Goal: Information Seeking & Learning: Learn about a topic

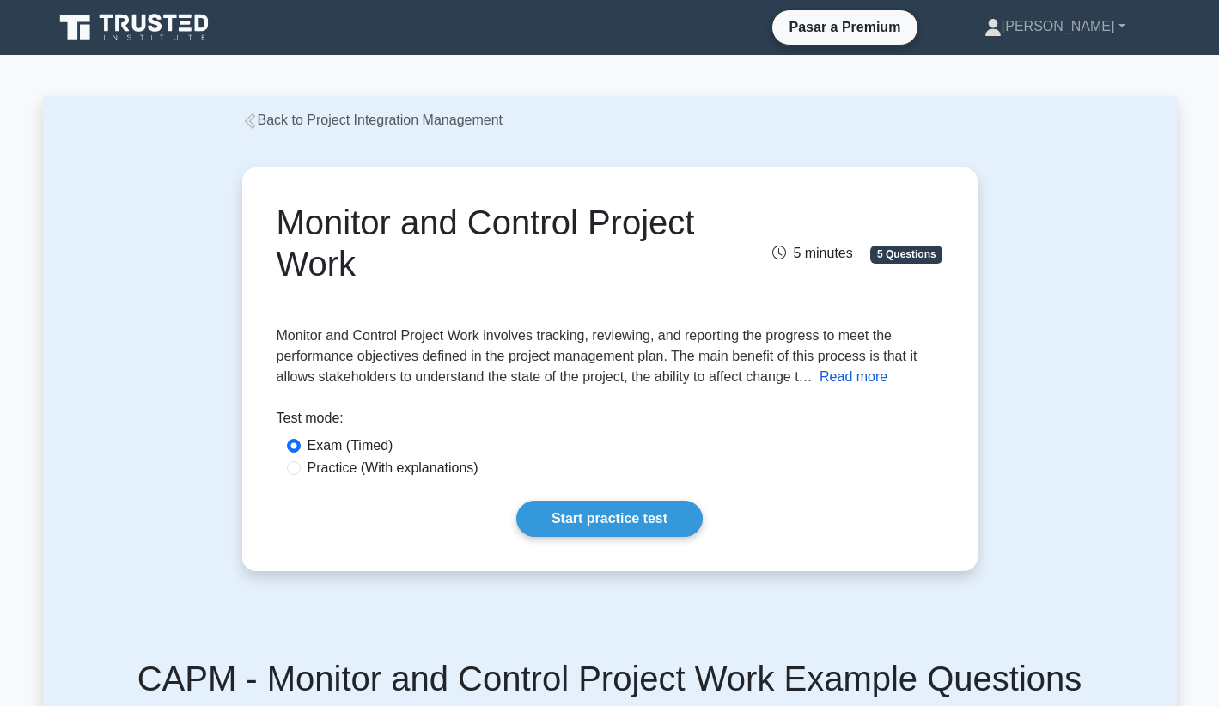
click at [866, 378] on button "Read more" at bounding box center [854, 377] width 68 height 21
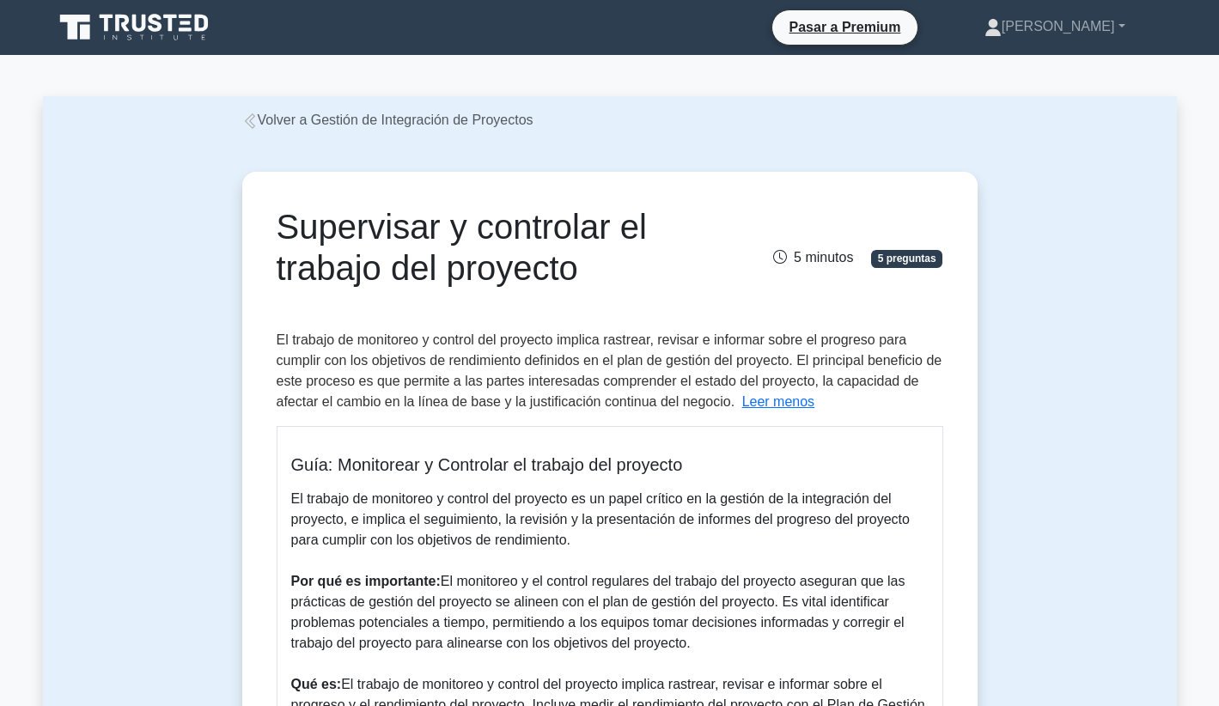
click at [455, 122] on link "Volver a Gestión de Integración de Proyectos" at bounding box center [387, 120] width 291 height 15
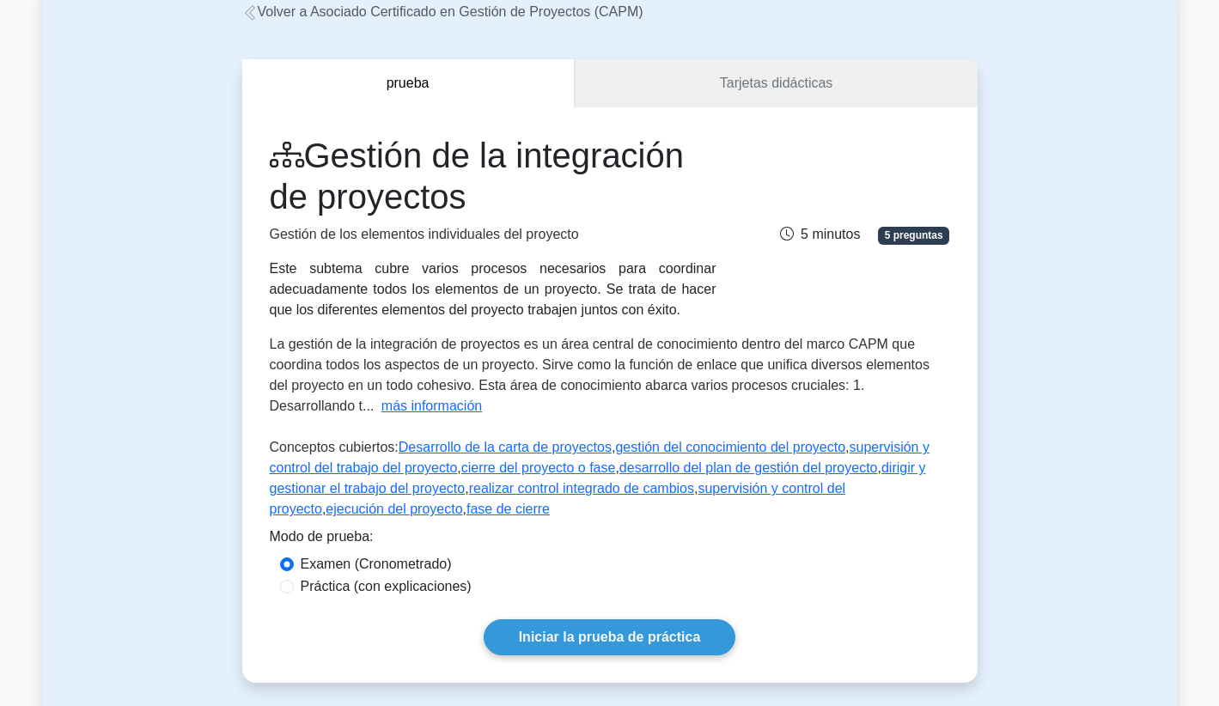
scroll to position [213, 0]
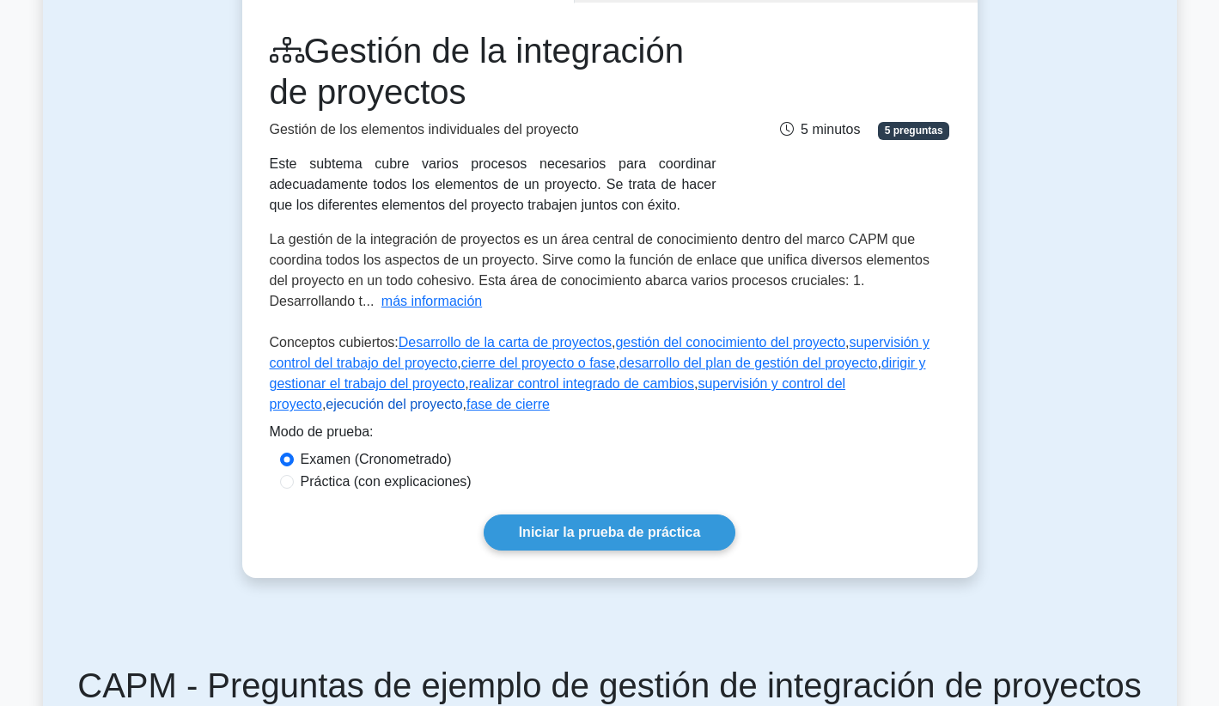
click at [346, 408] on link "ejecución del proyecto" at bounding box center [394, 404] width 137 height 15
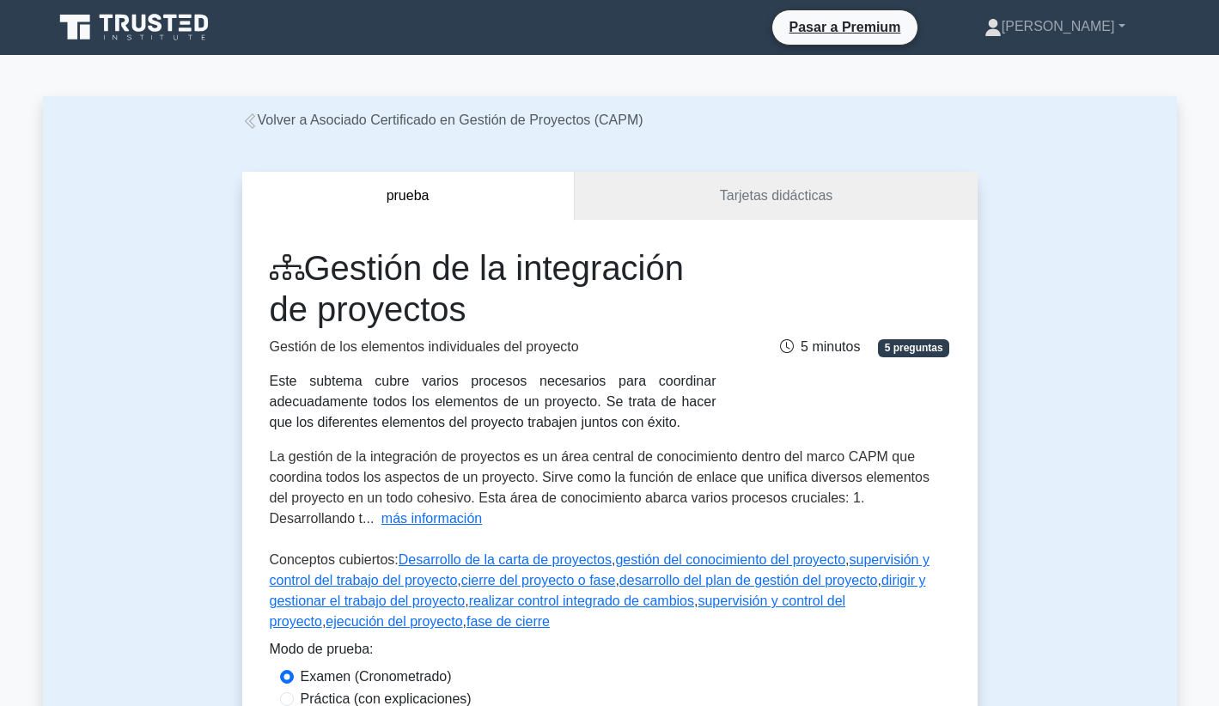
scroll to position [114, 0]
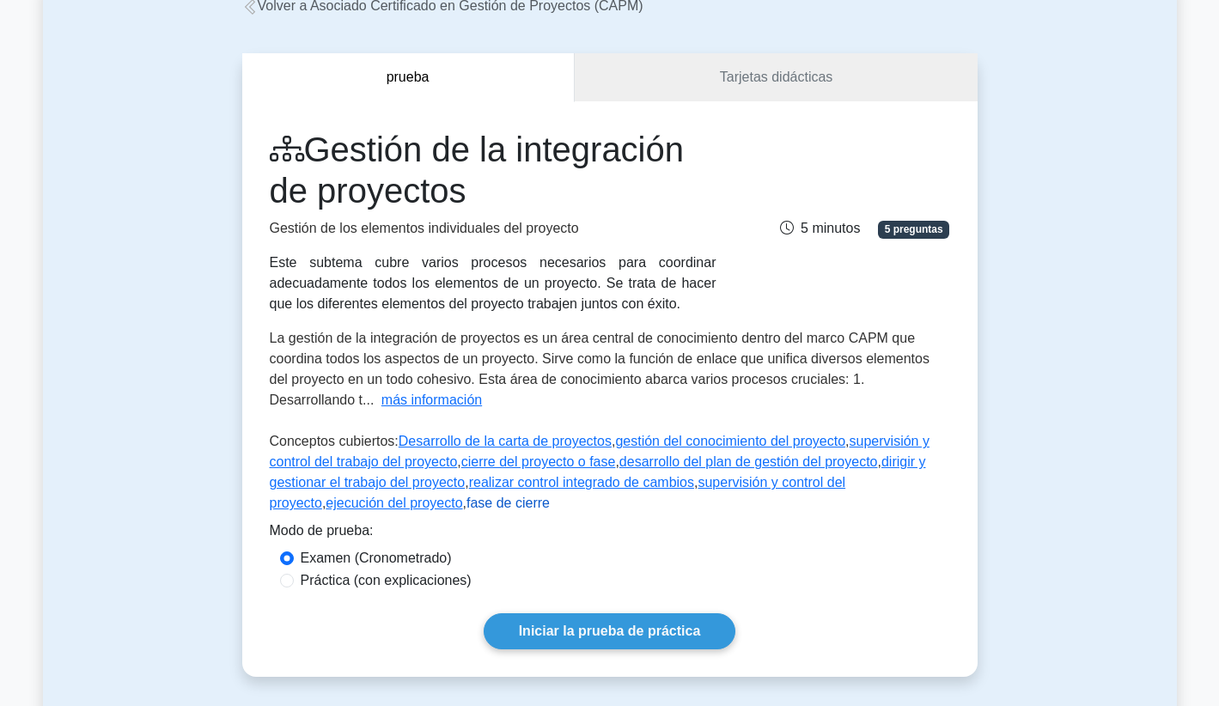
click at [479, 505] on link "fase de cierre" at bounding box center [508, 503] width 83 height 15
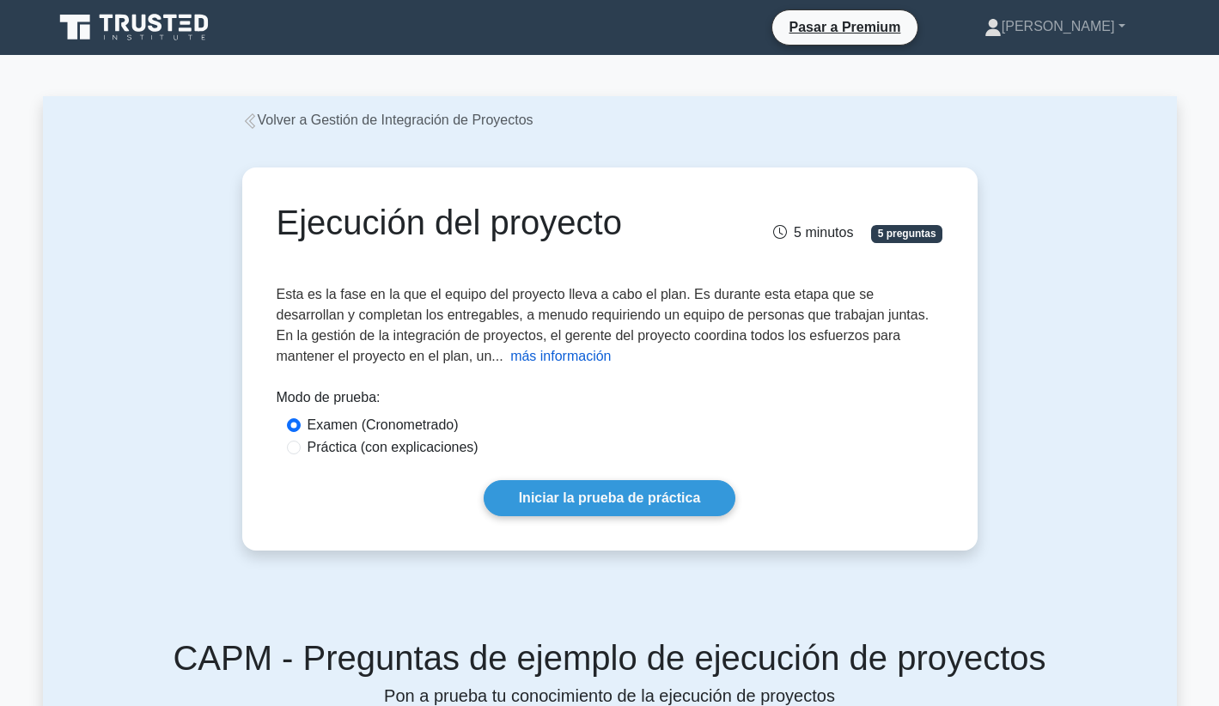
click at [510, 353] on button "más información" at bounding box center [560, 356] width 101 height 21
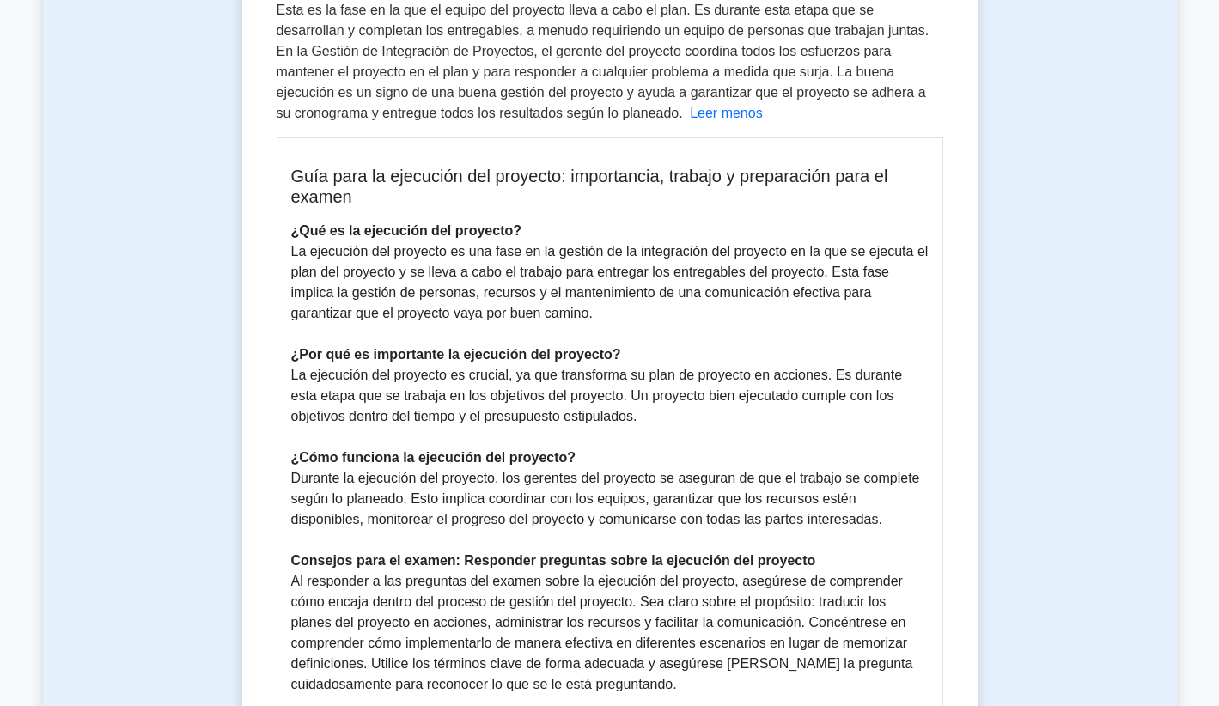
scroll to position [286, 0]
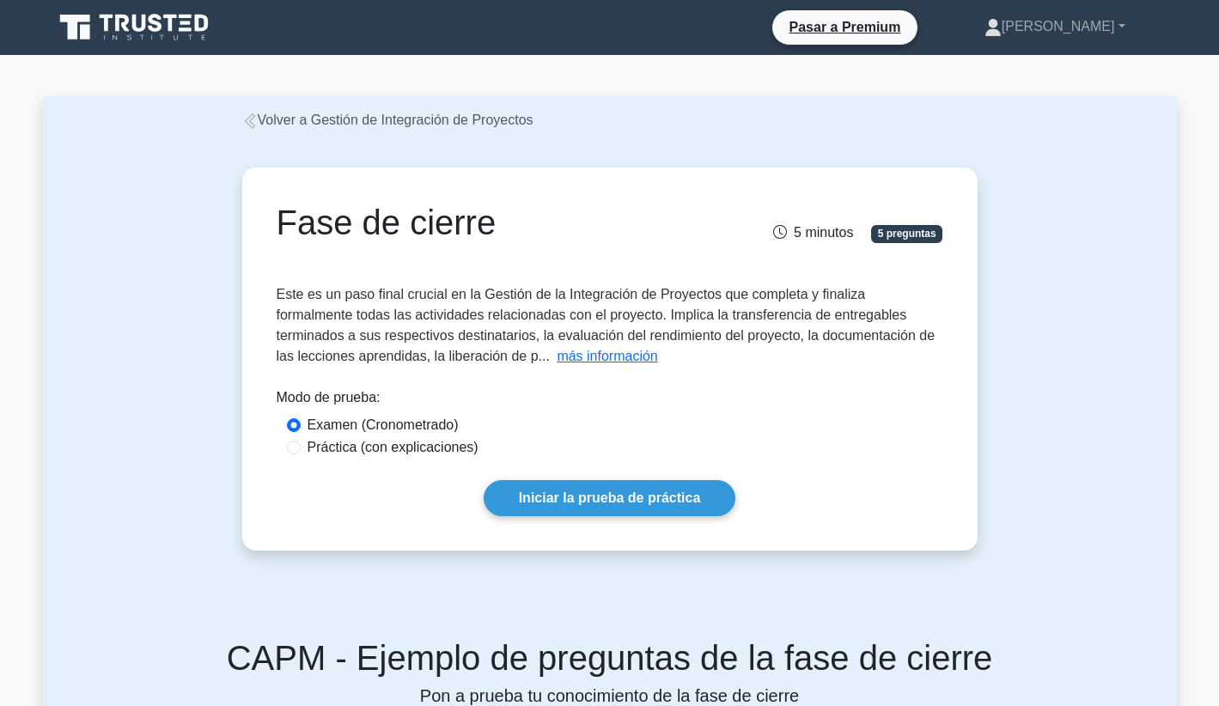
click at [557, 366] on button "más información" at bounding box center [607, 356] width 101 height 21
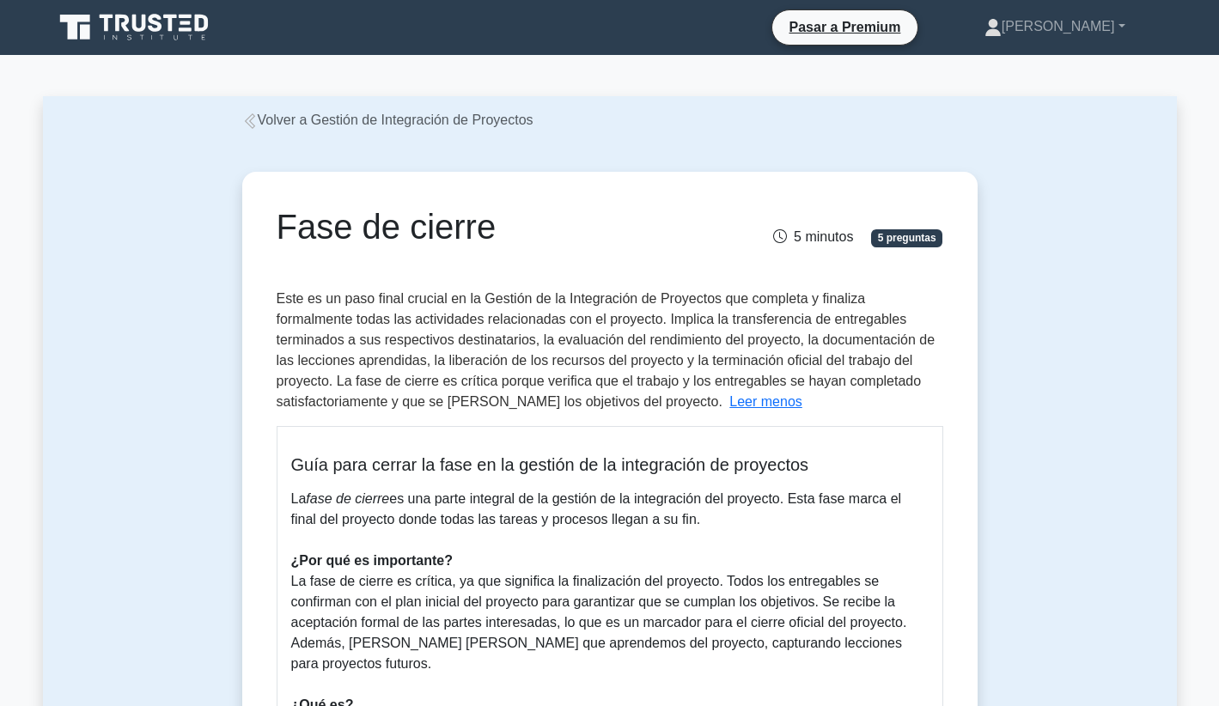
click at [327, 123] on link "Volver a Gestión de Integración de Proyectos" at bounding box center [387, 120] width 291 height 15
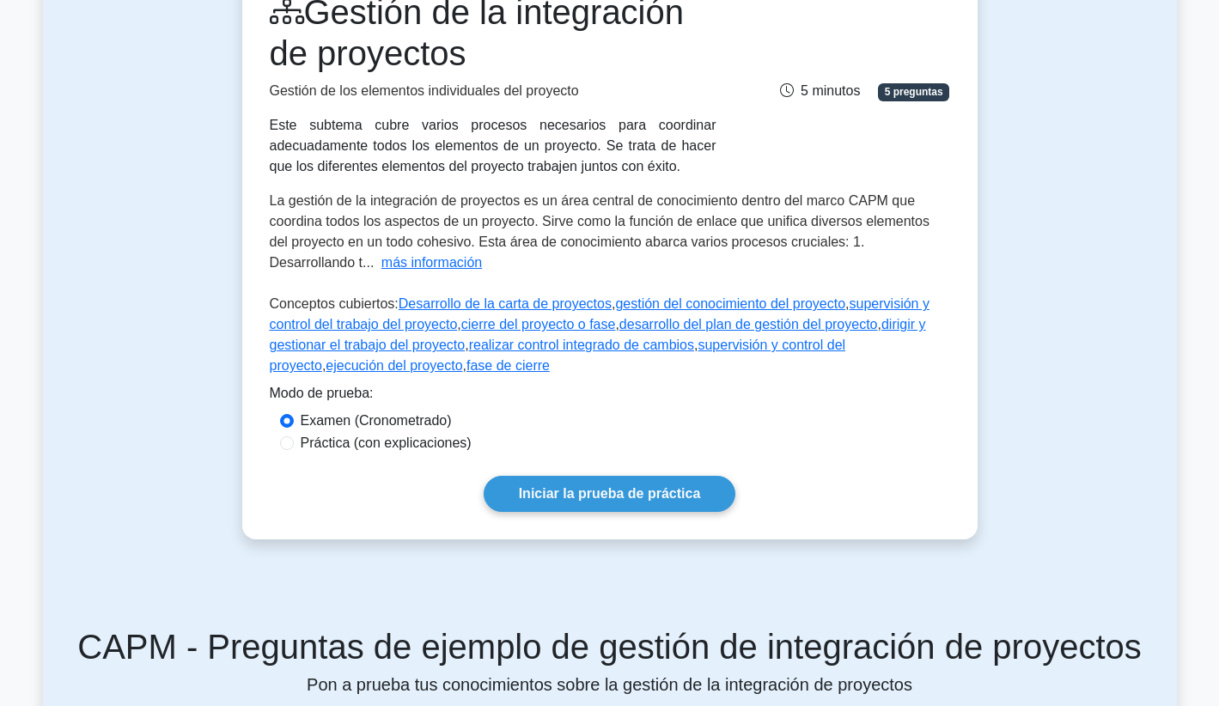
scroll to position [283, 0]
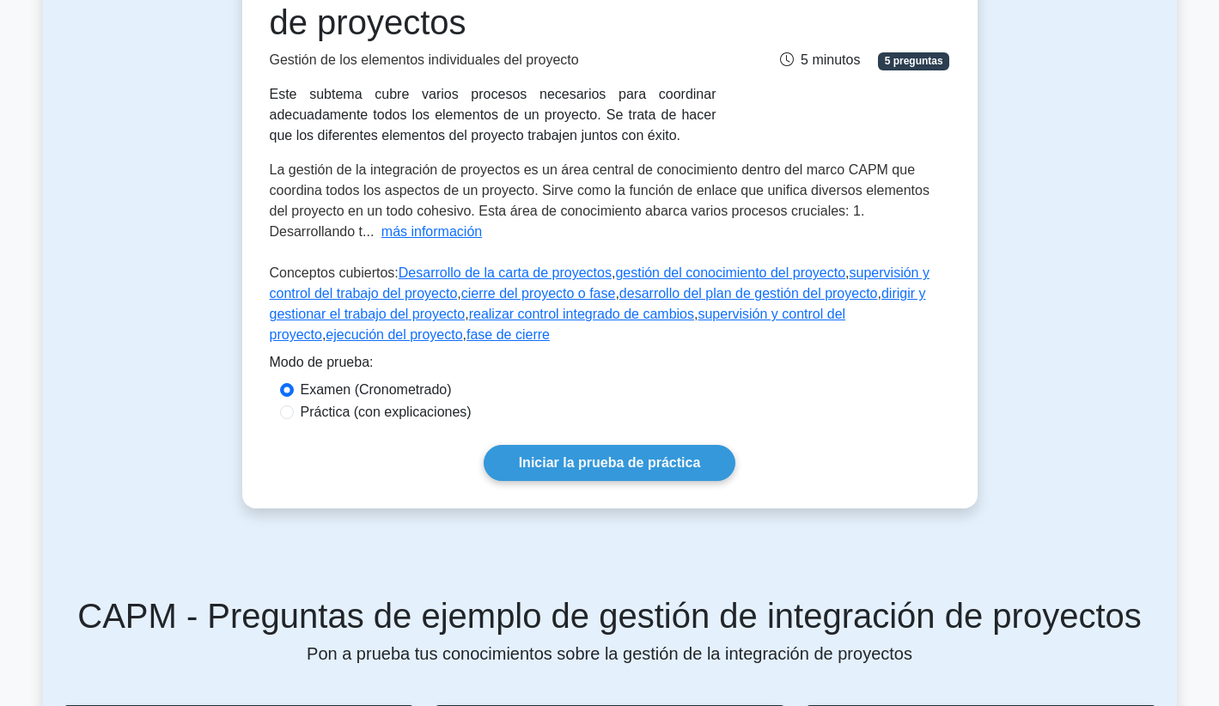
click at [422, 419] on label "Práctica (con explicaciones)" at bounding box center [386, 412] width 171 height 21
click at [294, 419] on input "Práctica (con explicaciones)" at bounding box center [287, 413] width 14 height 14
radio input "true"
click at [565, 469] on link "Iniciar la prueba de práctica" at bounding box center [610, 463] width 253 height 36
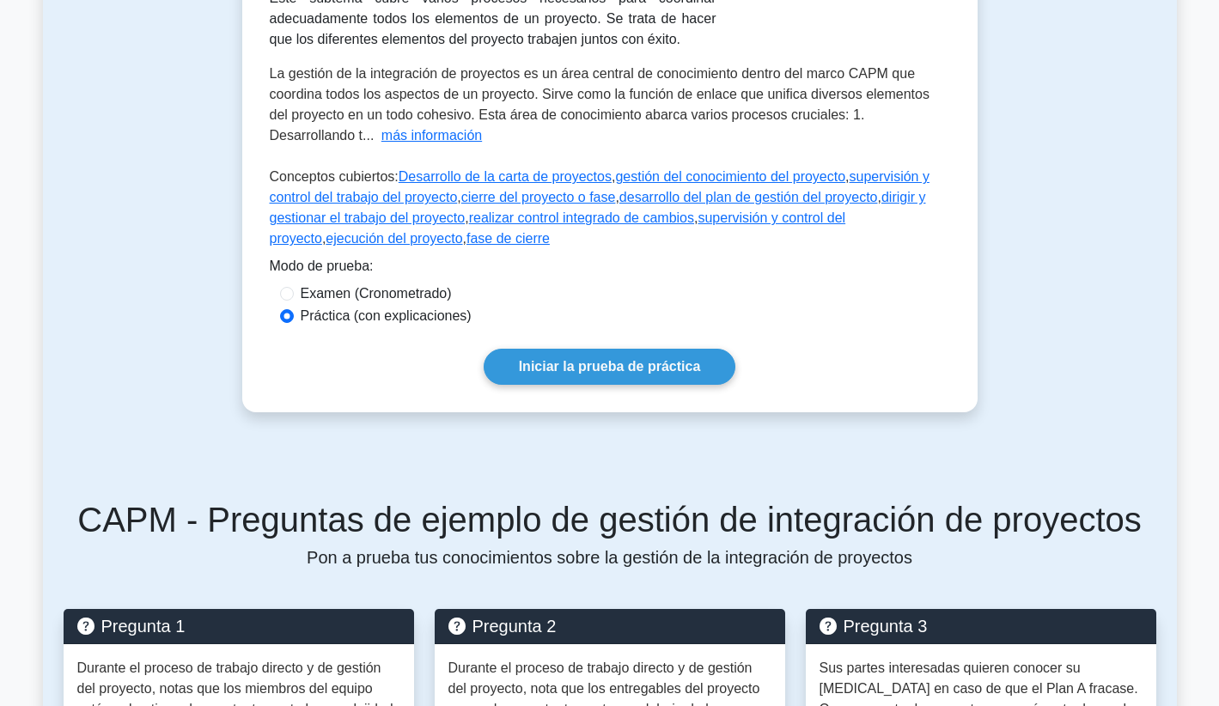
scroll to position [424, 0]
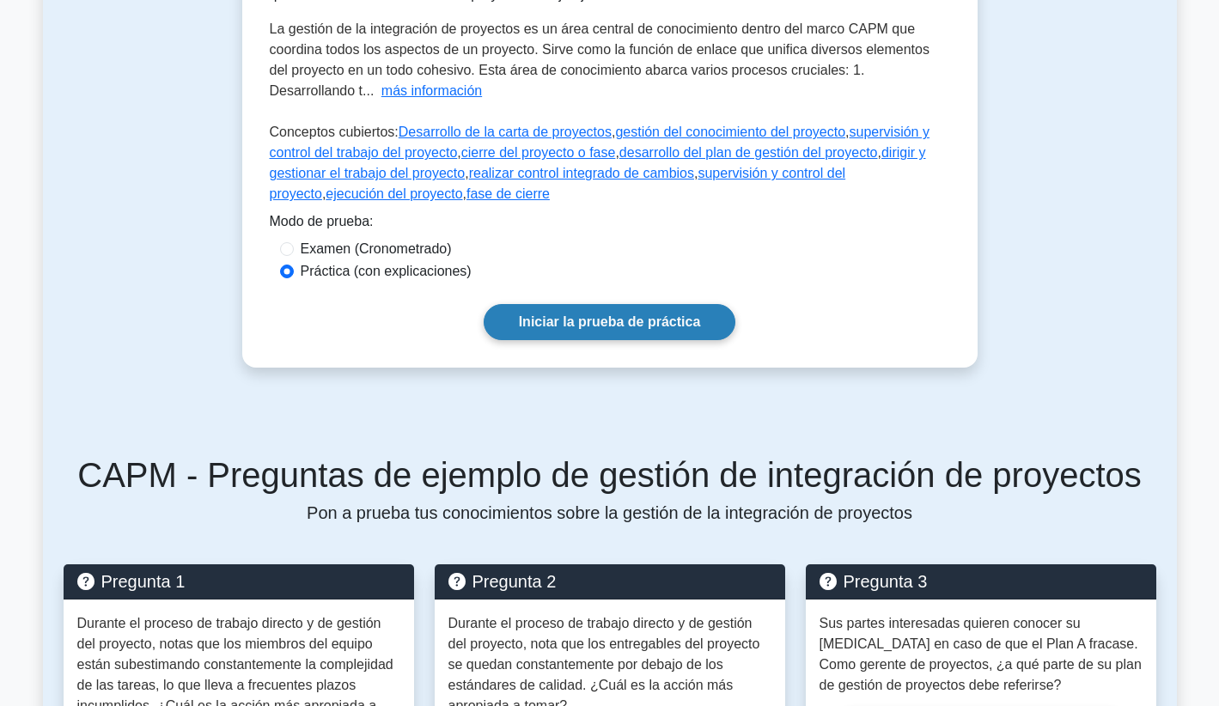
click at [608, 332] on link "Iniciar la prueba de práctica" at bounding box center [610, 322] width 253 height 36
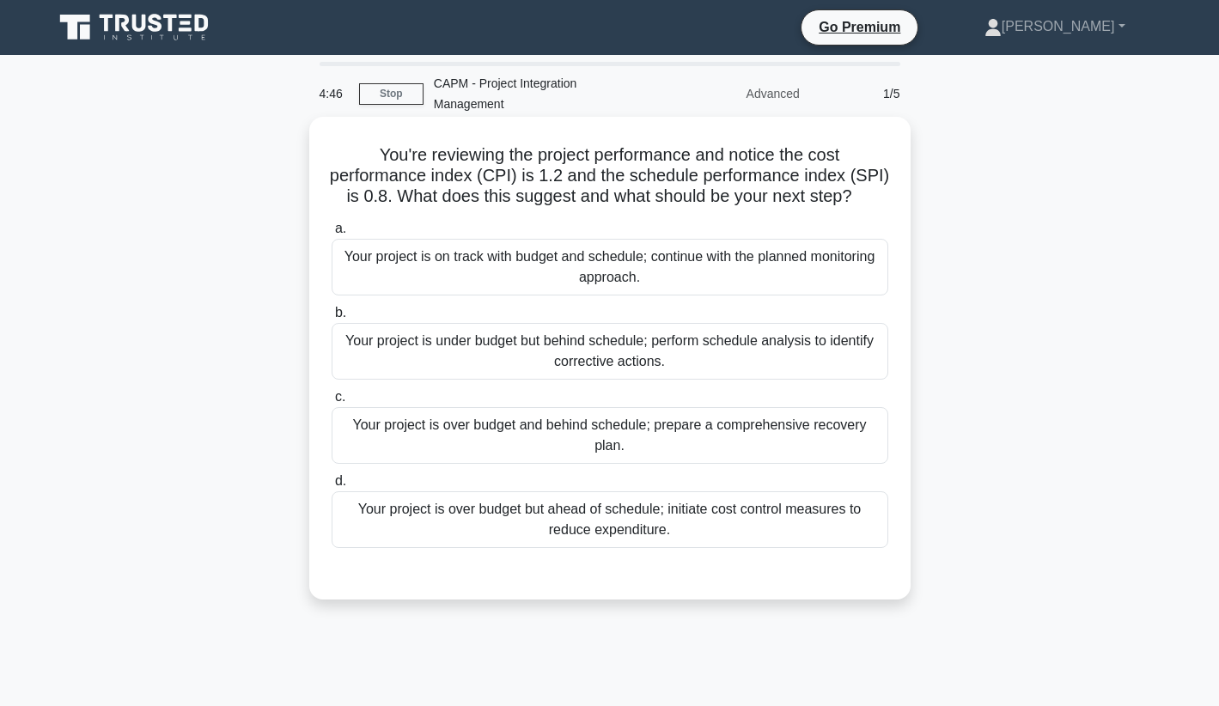
click at [699, 239] on div "Your project is on track with budget and schedule; continue with the planned mo…" at bounding box center [610, 267] width 557 height 57
click at [332, 231] on input "a. Your project is on track with budget and schedule; continue with the planned…" at bounding box center [332, 228] width 0 height 11
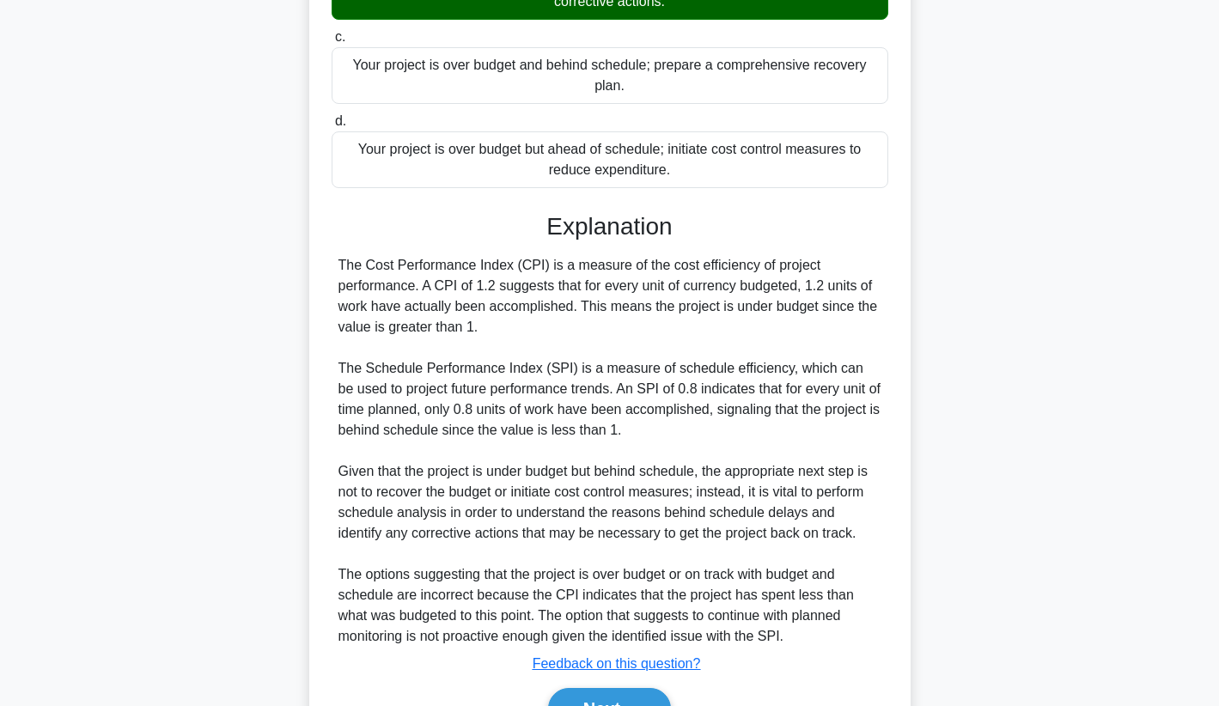
scroll to position [437, 0]
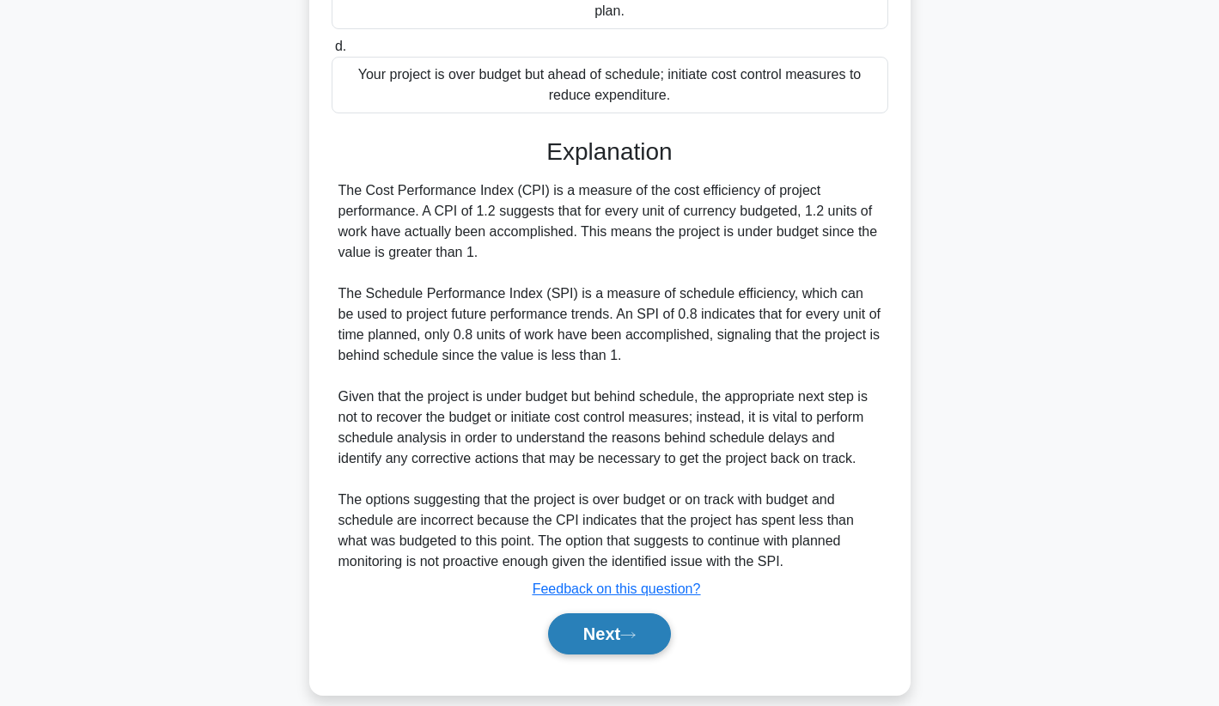
click at [609, 614] on button "Next" at bounding box center [609, 634] width 123 height 41
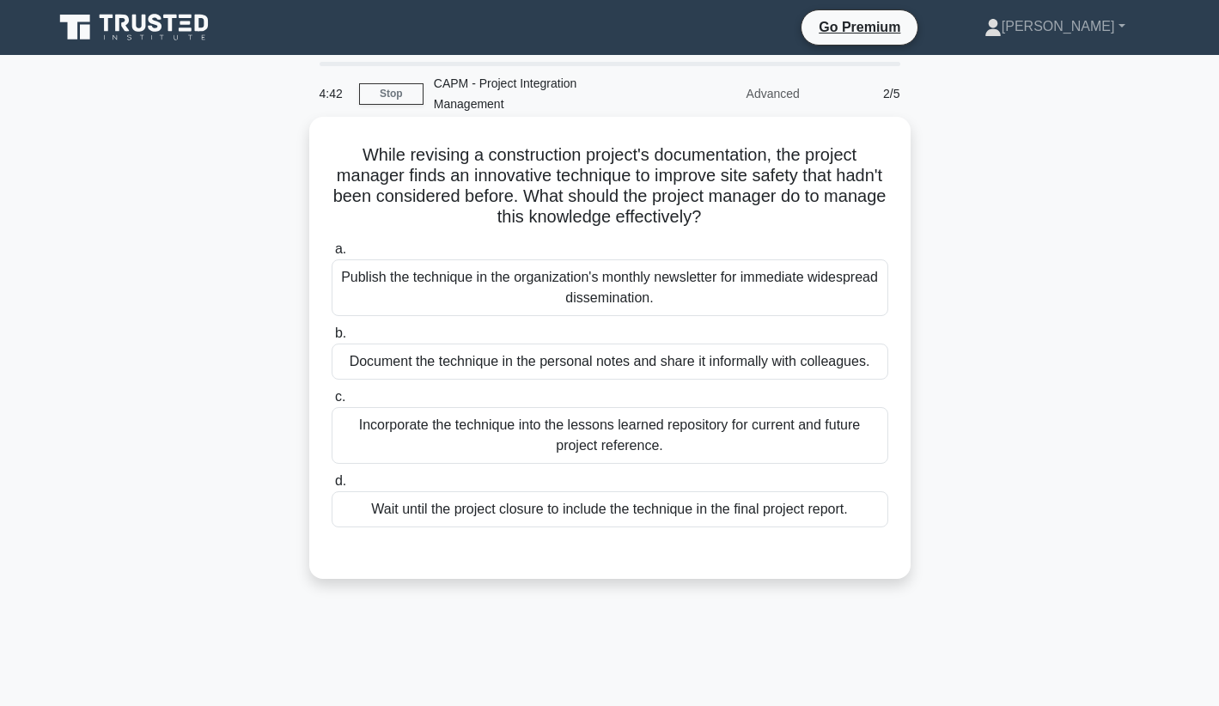
scroll to position [0, 0]
click at [685, 344] on div "Document the technique in the personal notes and share it informally with colle…" at bounding box center [610, 362] width 557 height 36
click at [332, 332] on input "b. Document the technique in the personal notes and share it informally with co…" at bounding box center [332, 333] width 0 height 11
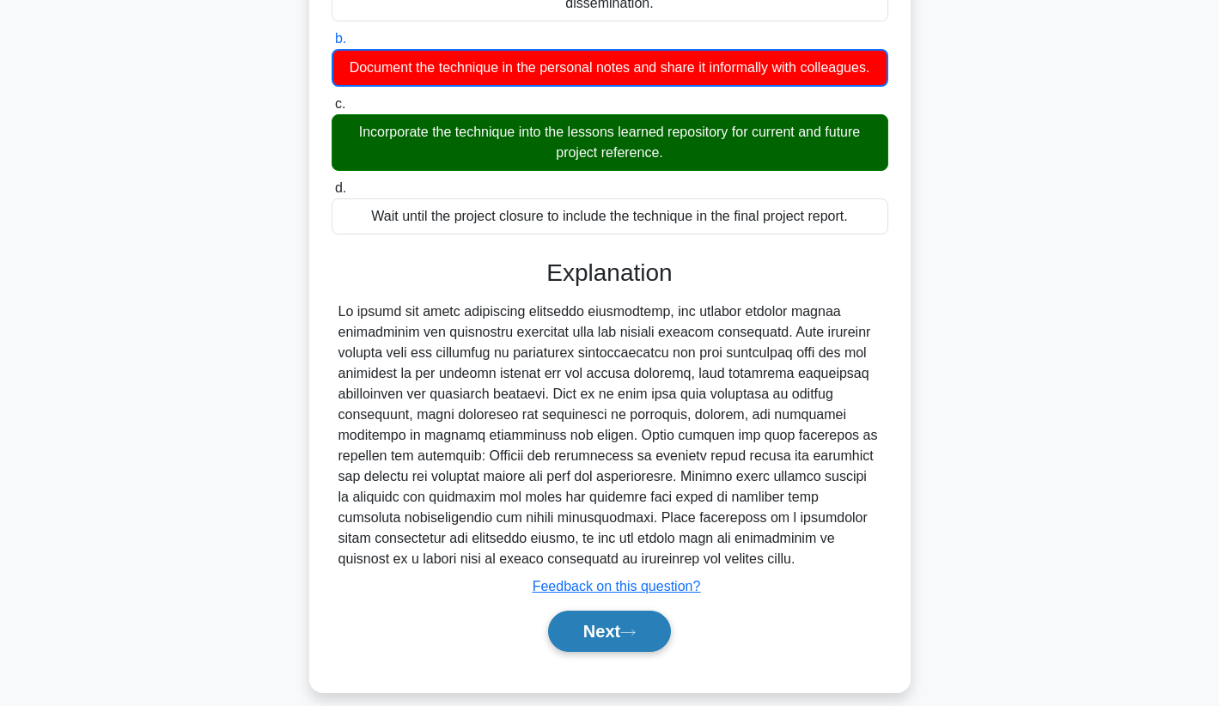
click at [617, 611] on button "Next" at bounding box center [609, 631] width 123 height 41
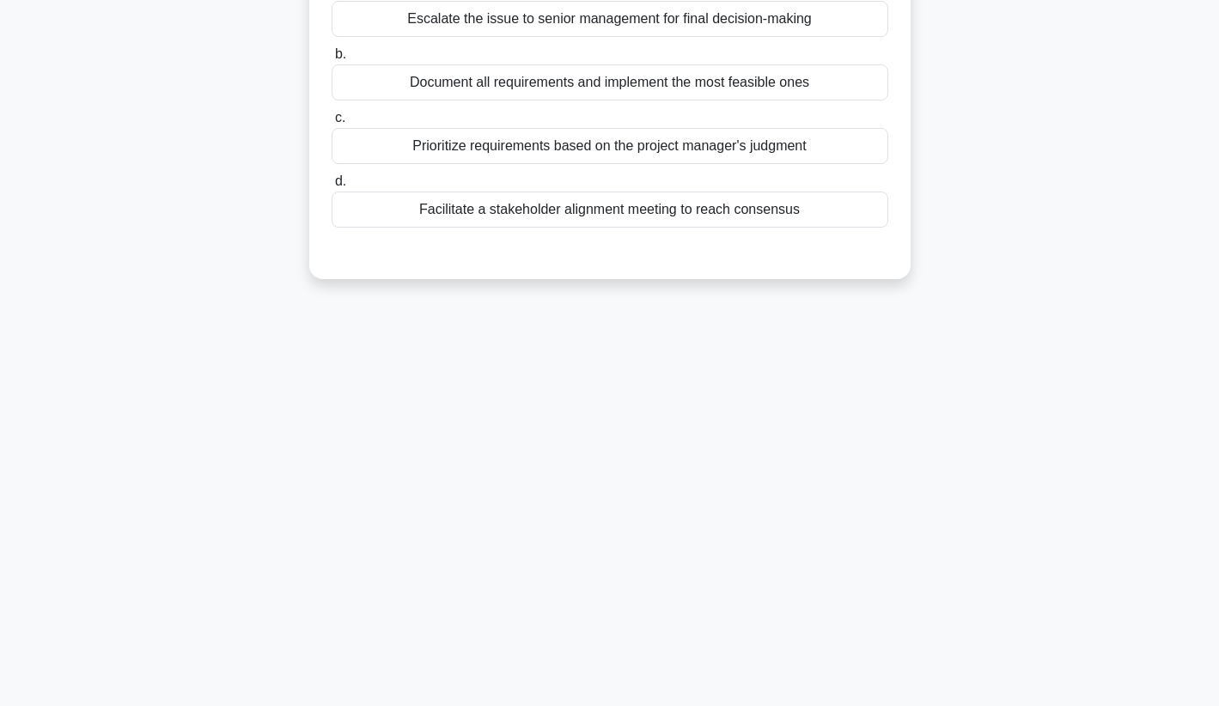
scroll to position [222, 0]
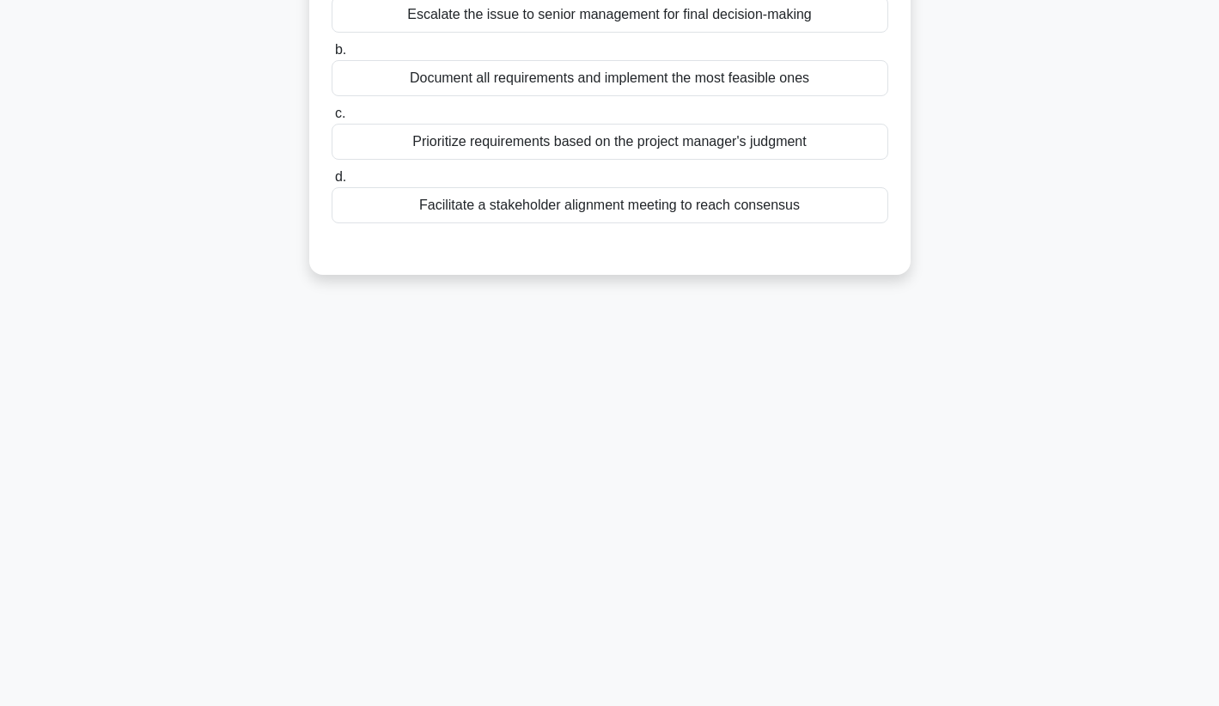
click at [793, 126] on div "Prioritize requirements based on the project manager's judgment" at bounding box center [610, 142] width 557 height 36
click at [332, 119] on input "c. Prioritize requirements based on the project manager's judgment" at bounding box center [332, 113] width 0 height 11
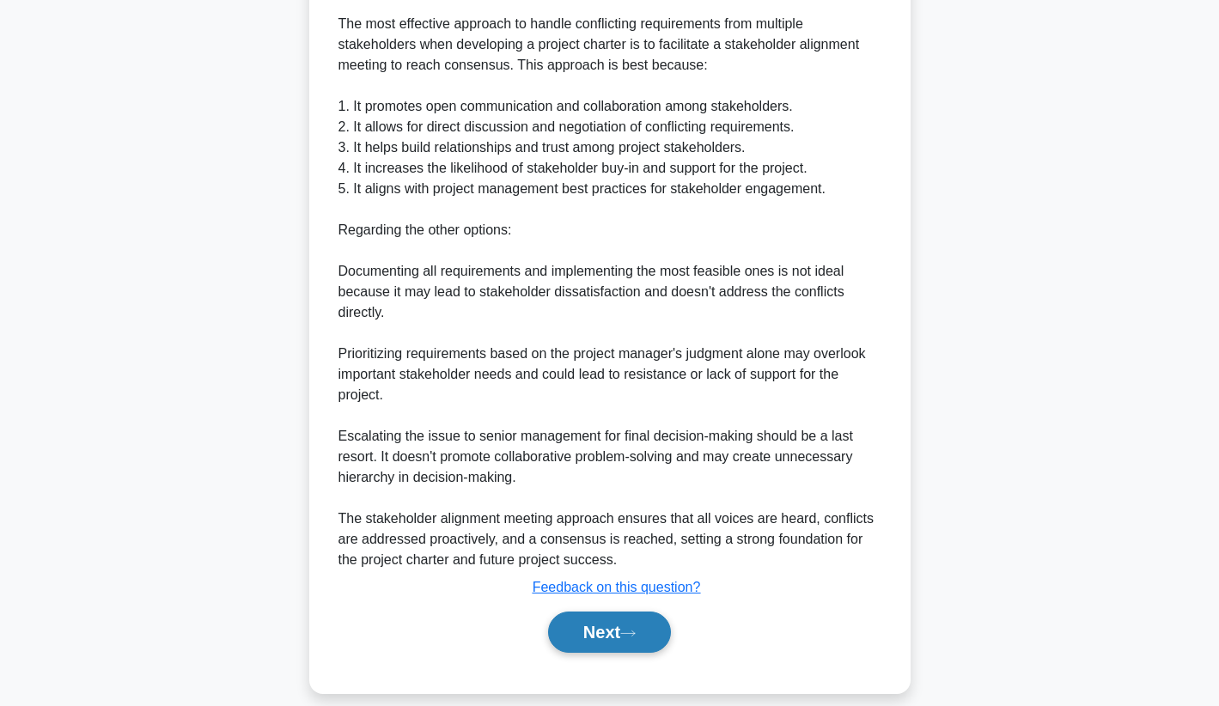
click at [640, 612] on button "Next" at bounding box center [609, 632] width 123 height 41
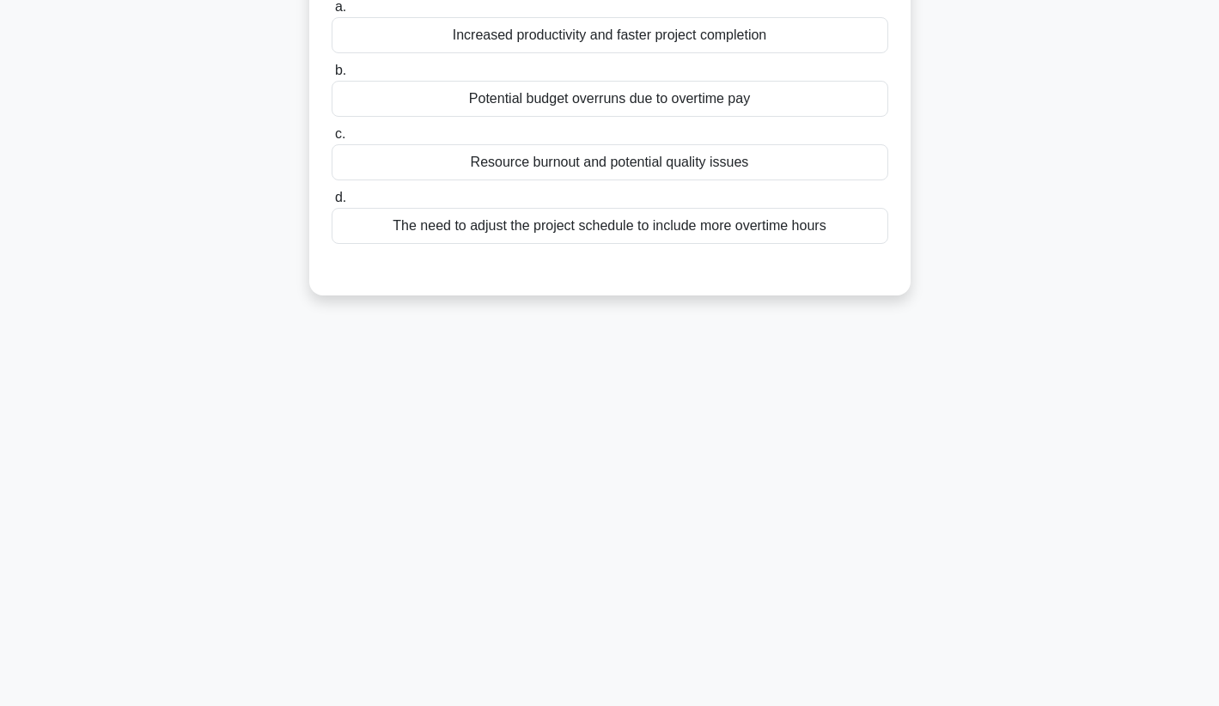
click at [814, 145] on div "Resource burnout and potential quality issues" at bounding box center [610, 162] width 557 height 36
click at [332, 140] on input "c. Resource burnout and potential quality issues" at bounding box center [332, 134] width 0 height 11
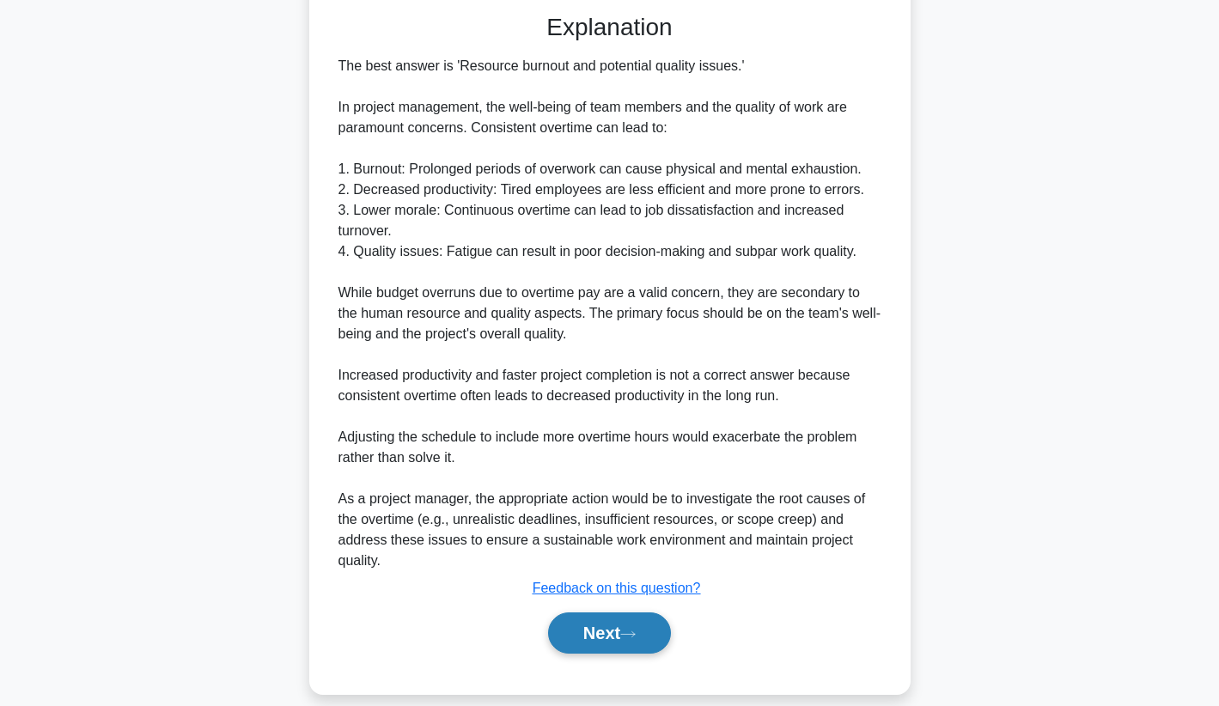
click at [601, 622] on button "Next" at bounding box center [609, 633] width 123 height 41
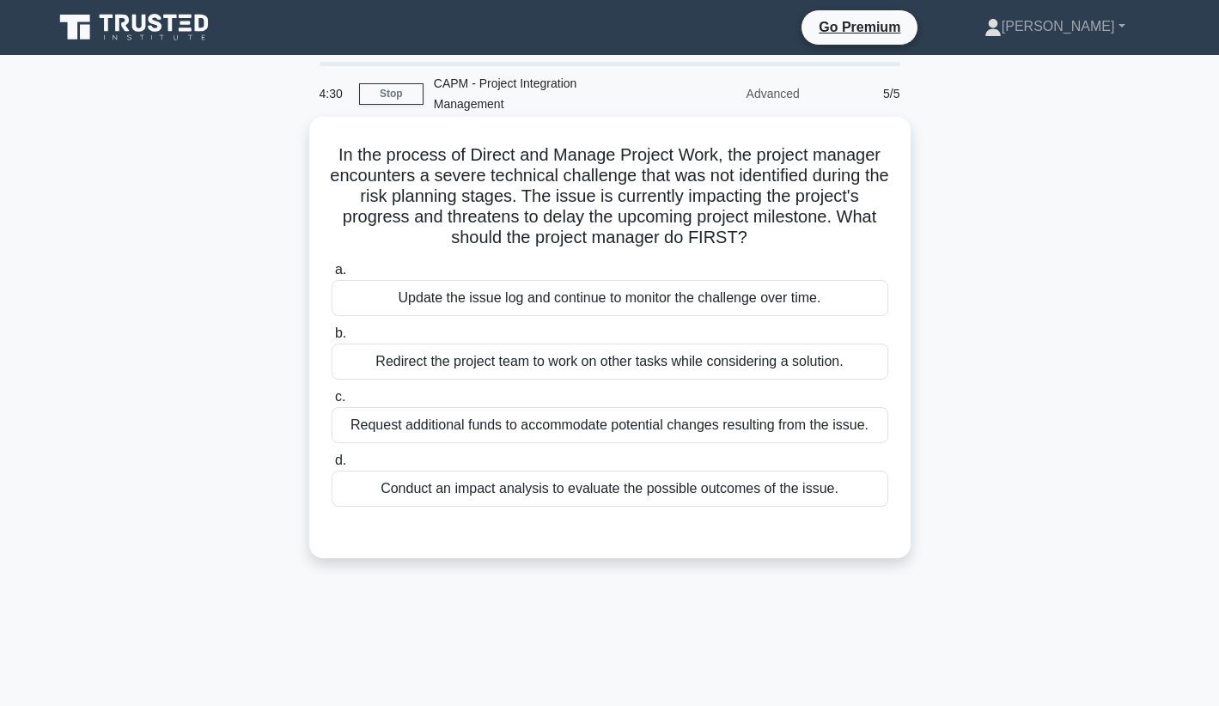
scroll to position [0, 0]
click at [715, 284] on div "Update the issue log and continue to monitor the challenge over time." at bounding box center [610, 298] width 557 height 36
click at [332, 276] on input "a. Update the issue log and continue to monitor the challenge over time." at bounding box center [332, 270] width 0 height 11
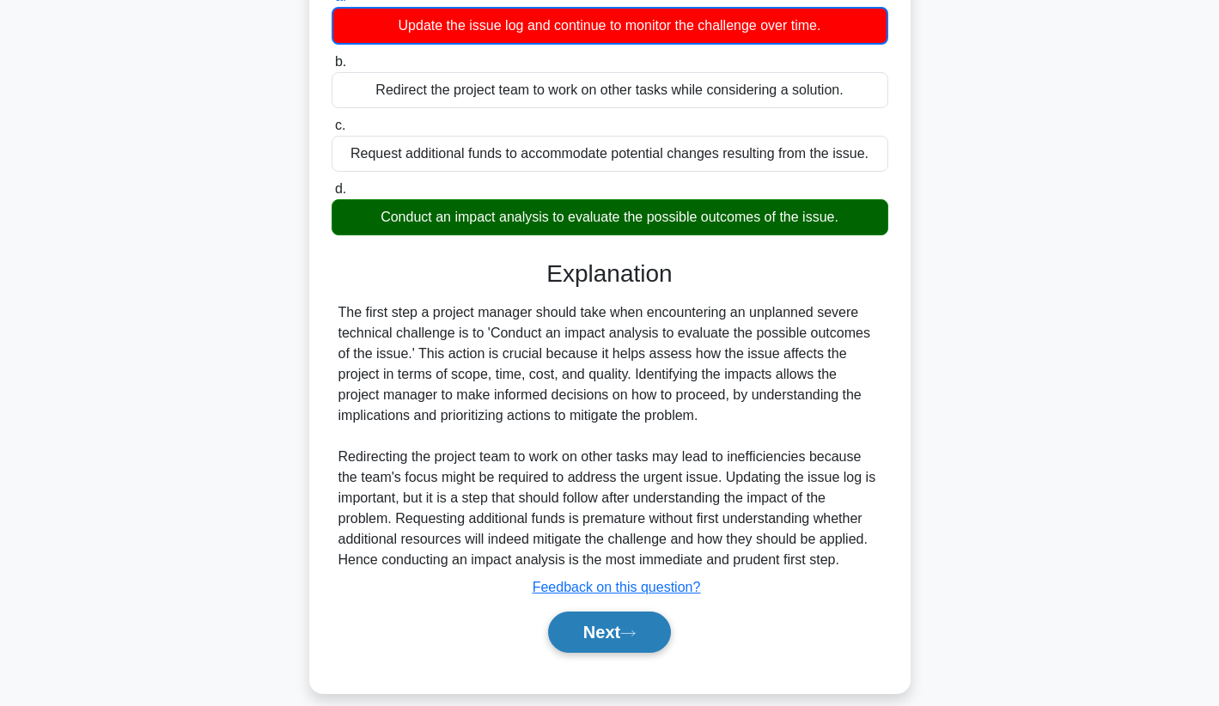
click at [614, 617] on button "Next" at bounding box center [609, 632] width 123 height 41
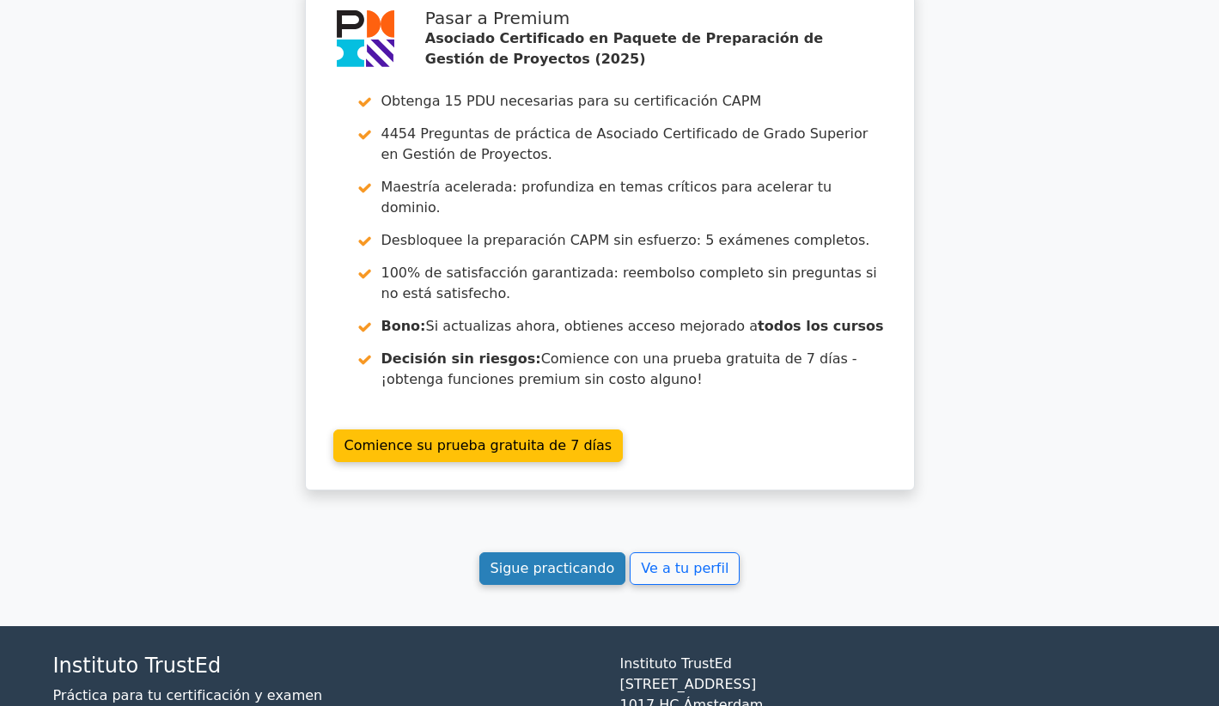
scroll to position [2839, 0]
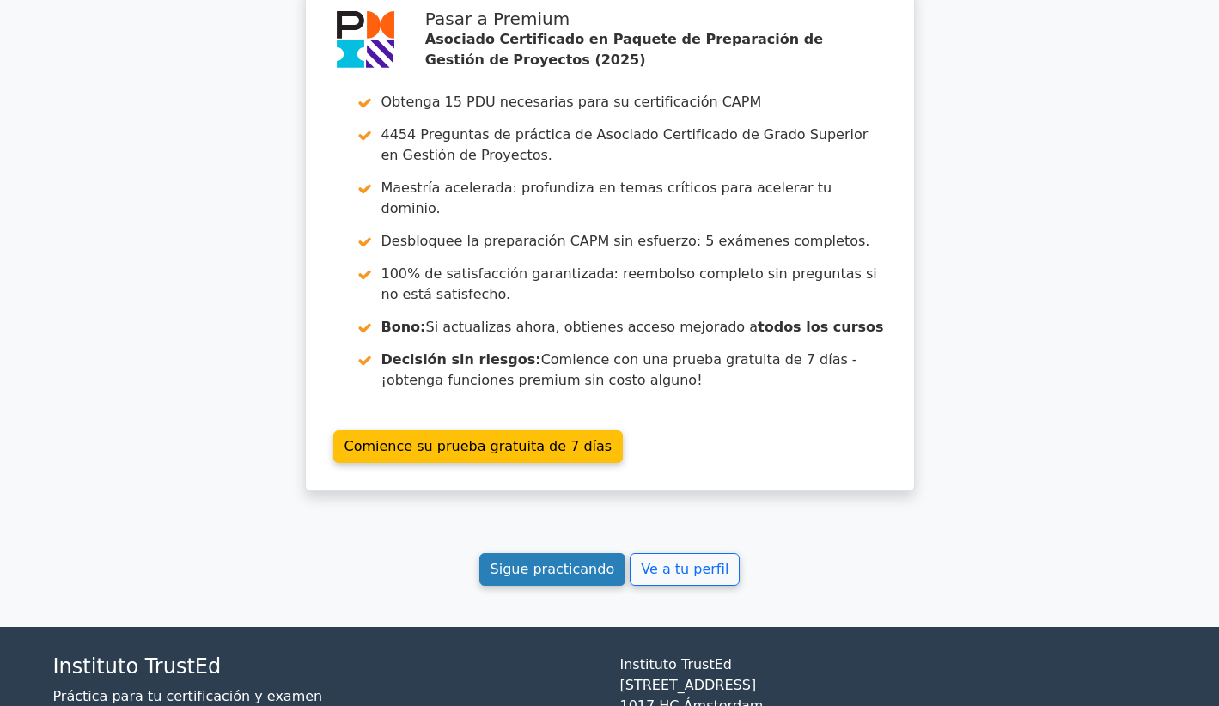
click at [571, 553] on link "Sigue practicando" at bounding box center [553, 569] width 147 height 33
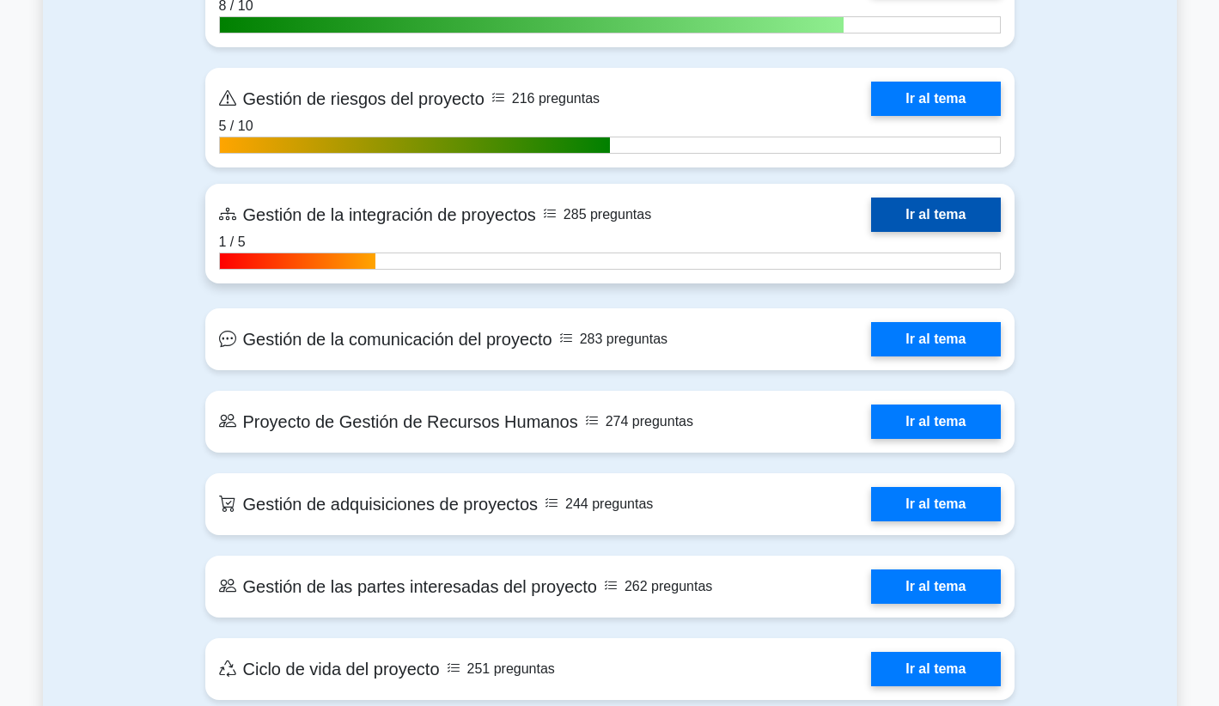
scroll to position [1709, 0]
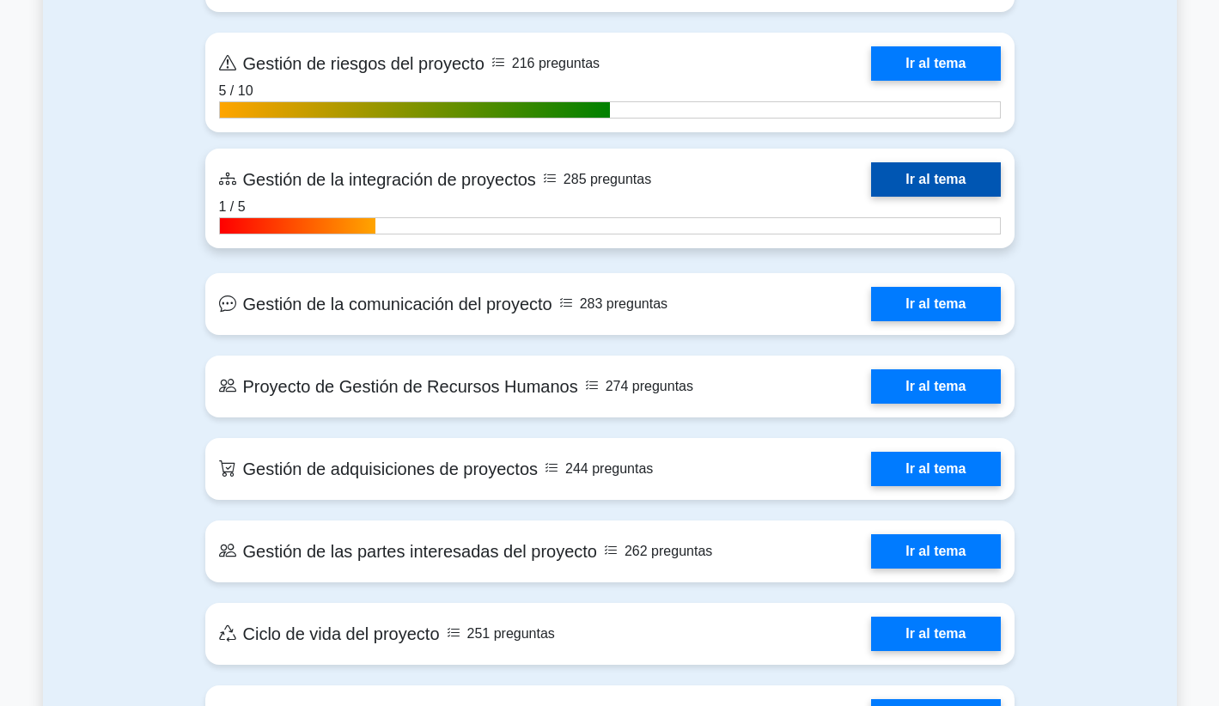
click at [871, 196] on link "Ir al tema" at bounding box center [935, 179] width 129 height 34
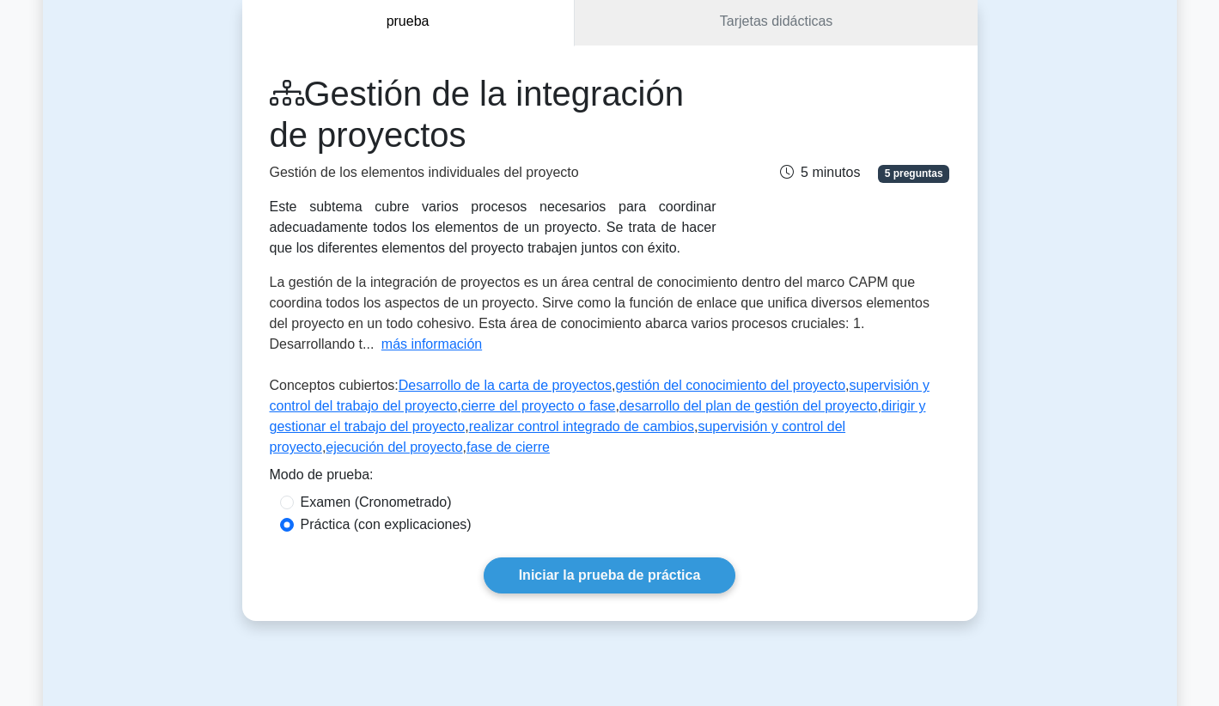
scroll to position [269, 0]
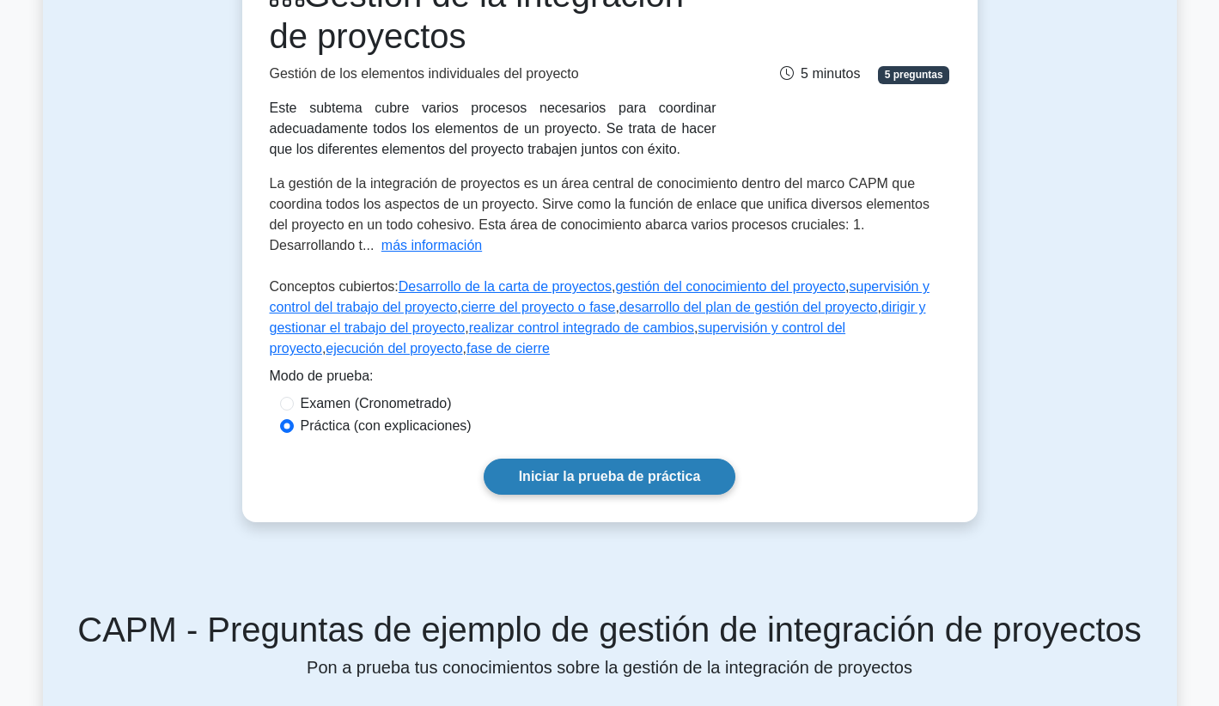
click at [555, 471] on link "Iniciar la prueba de práctica" at bounding box center [610, 477] width 253 height 36
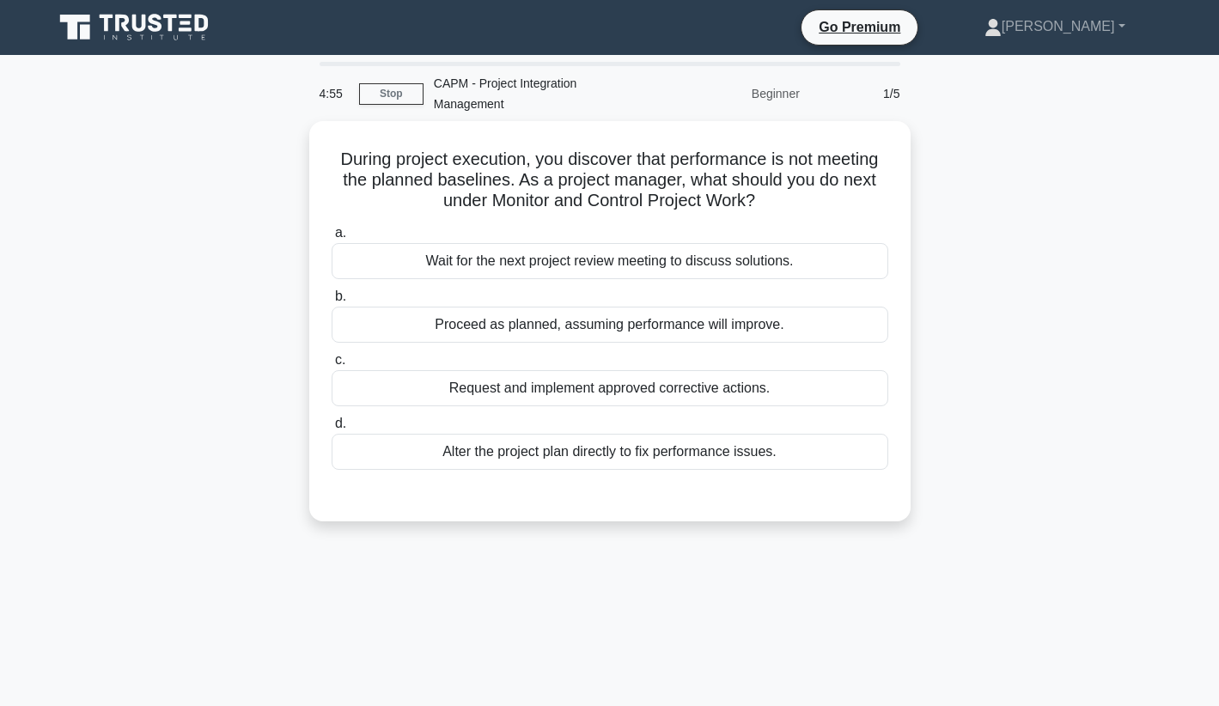
click at [161, 25] on icon at bounding box center [156, 23] width 14 height 18
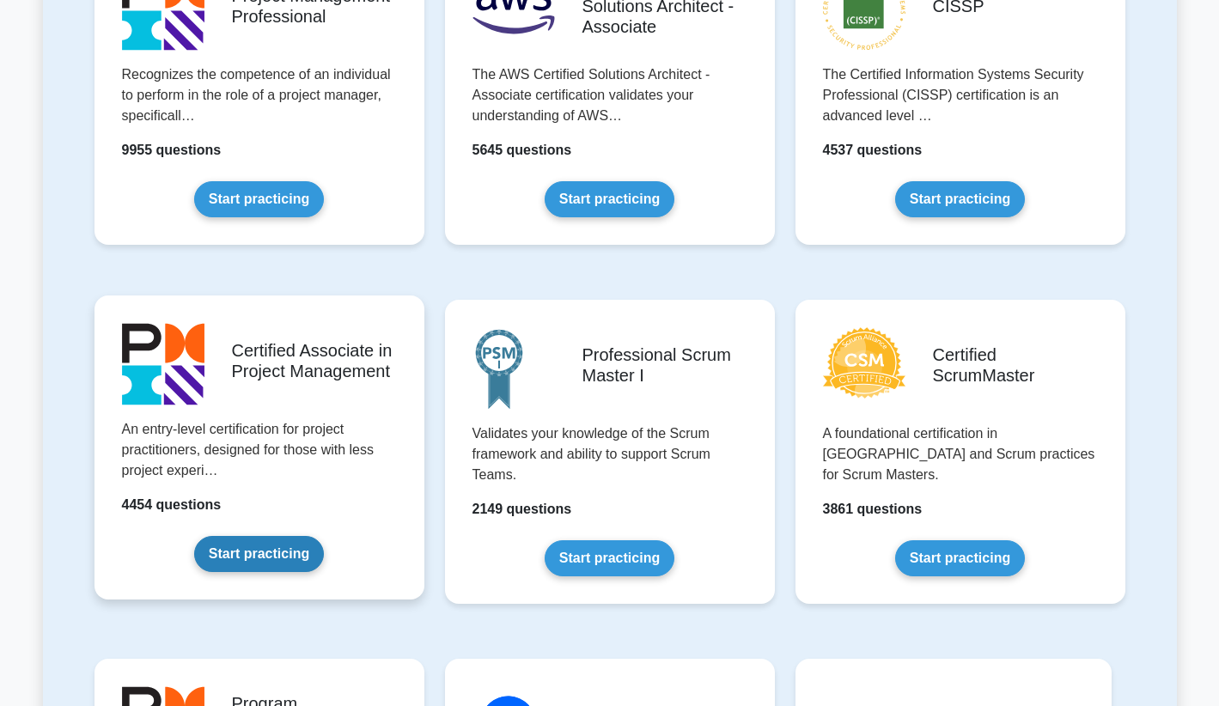
scroll to position [505, 0]
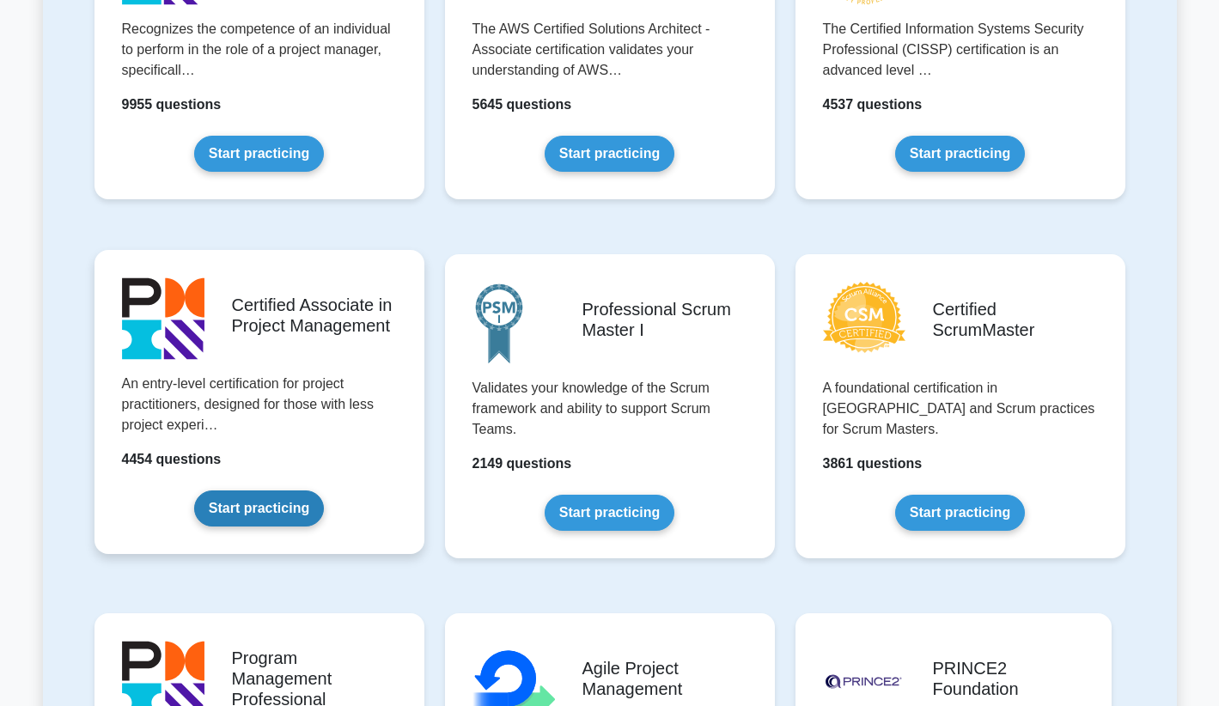
click at [281, 514] on link "Start practicing" at bounding box center [259, 509] width 130 height 36
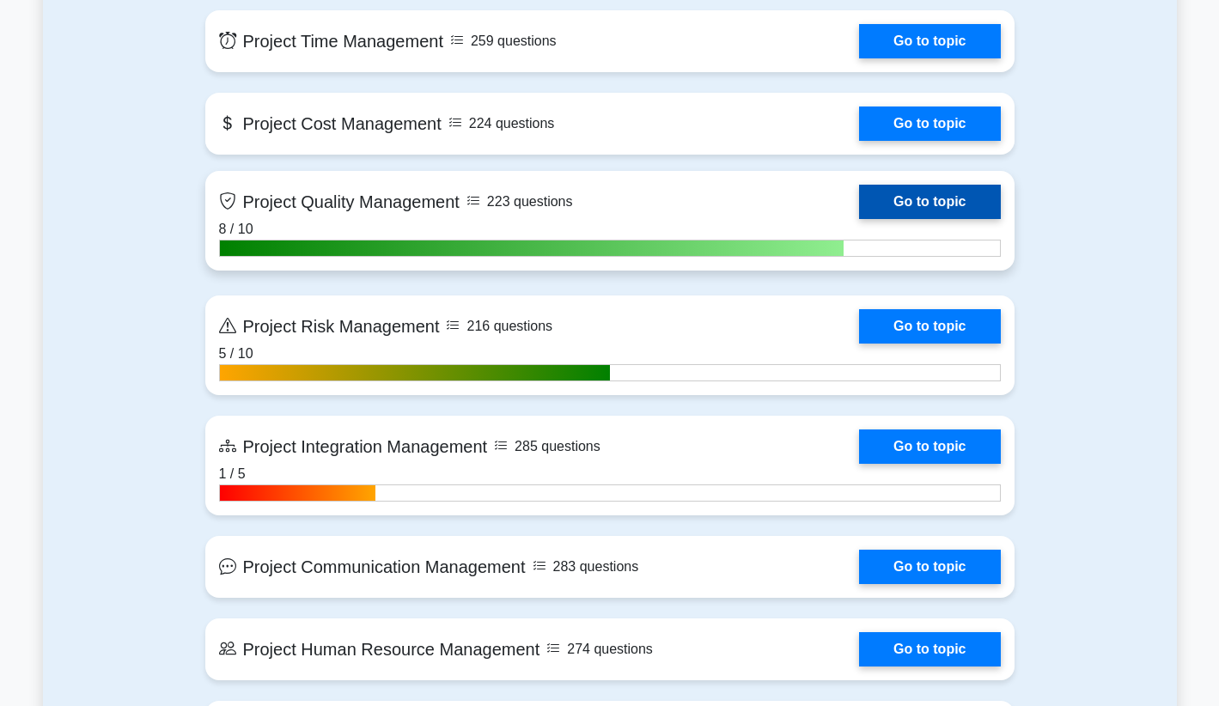
scroll to position [1565, 0]
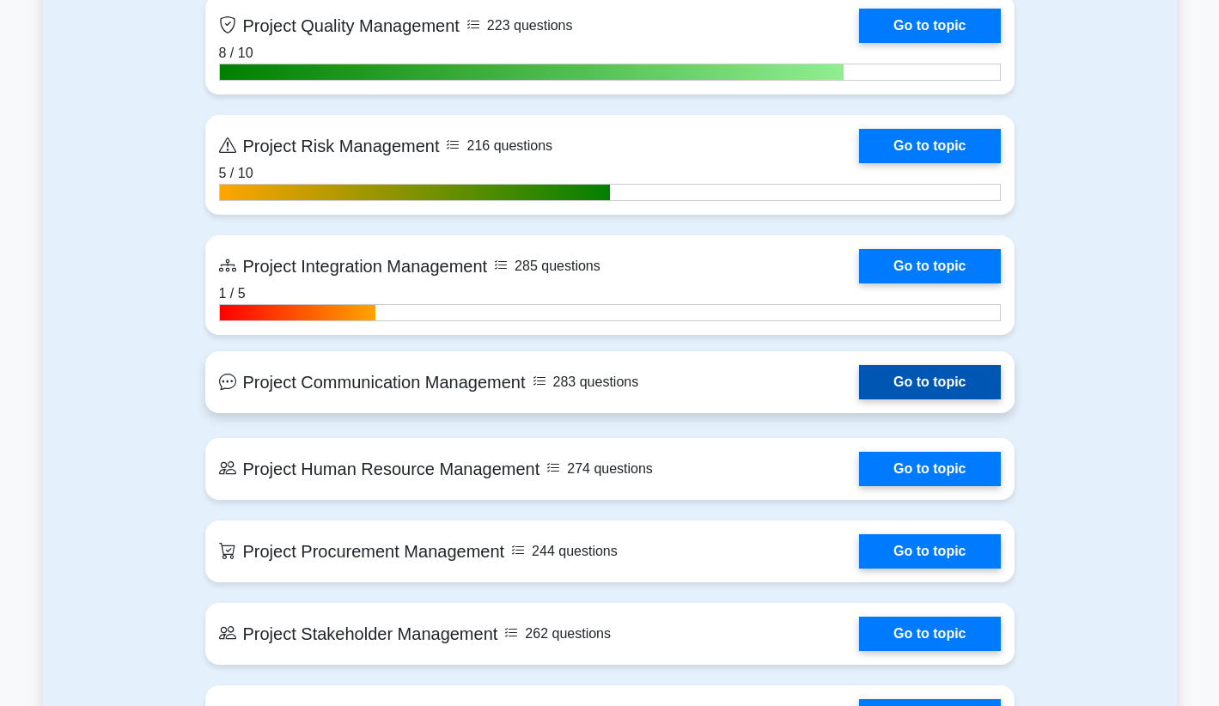
click at [859, 379] on link "Go to topic" at bounding box center [929, 382] width 141 height 34
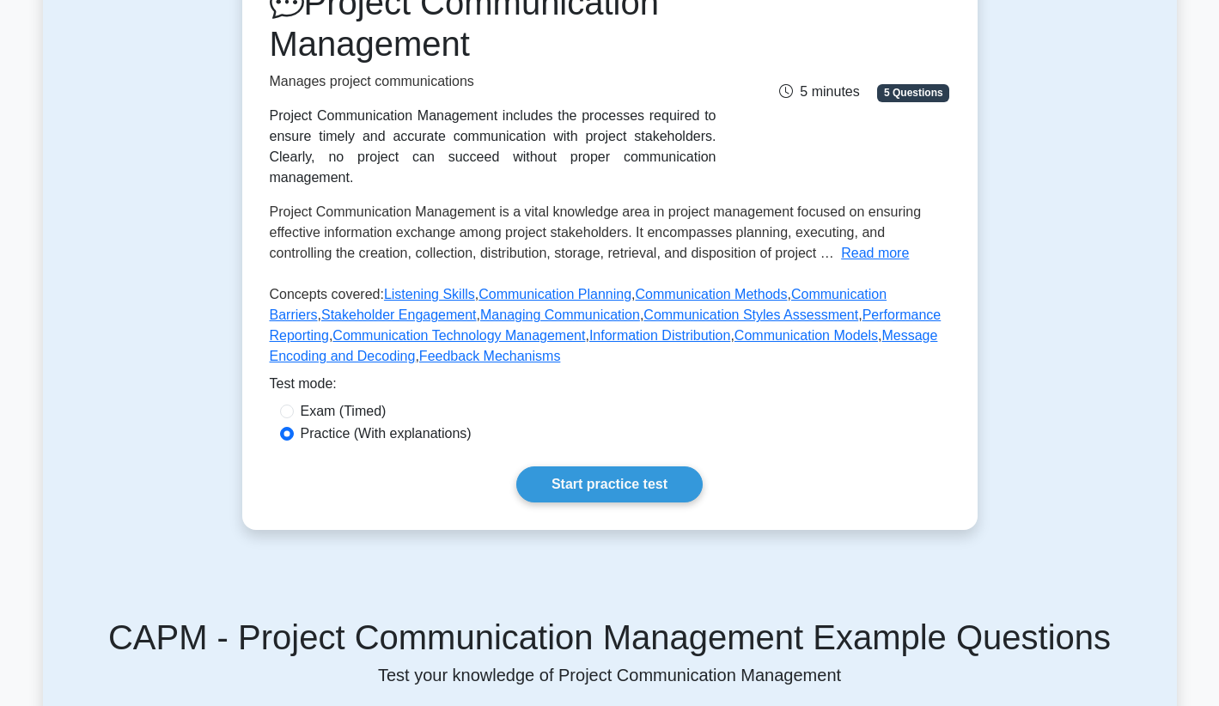
scroll to position [152, 0]
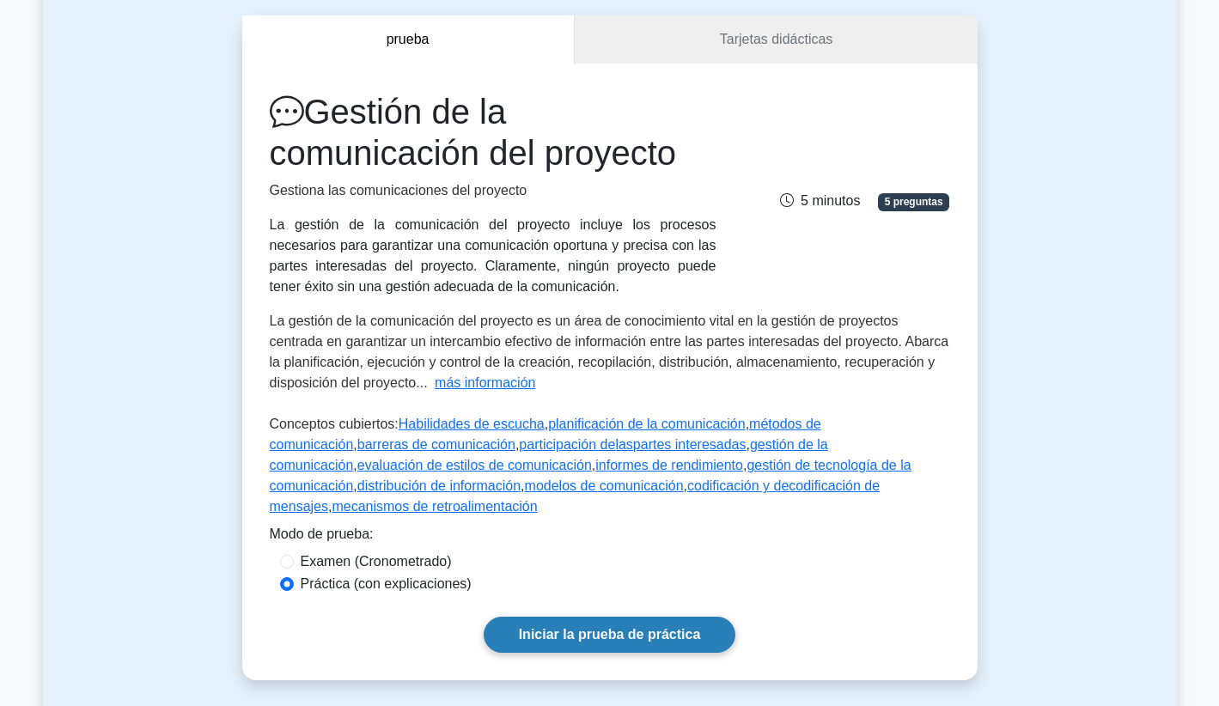
click at [646, 636] on link "Iniciar la prueba de práctica" at bounding box center [610, 635] width 253 height 36
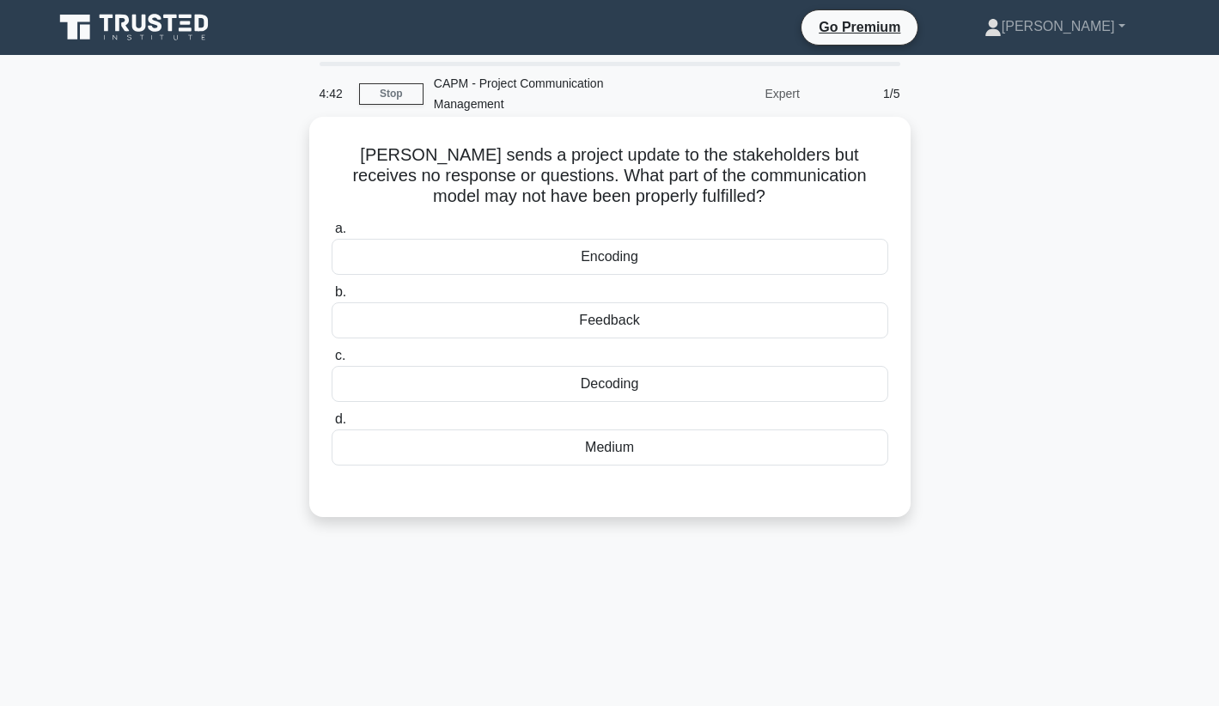
click at [658, 303] on div "Feedback" at bounding box center [610, 320] width 557 height 36
click at [332, 298] on input "b. Feedback" at bounding box center [332, 292] width 0 height 11
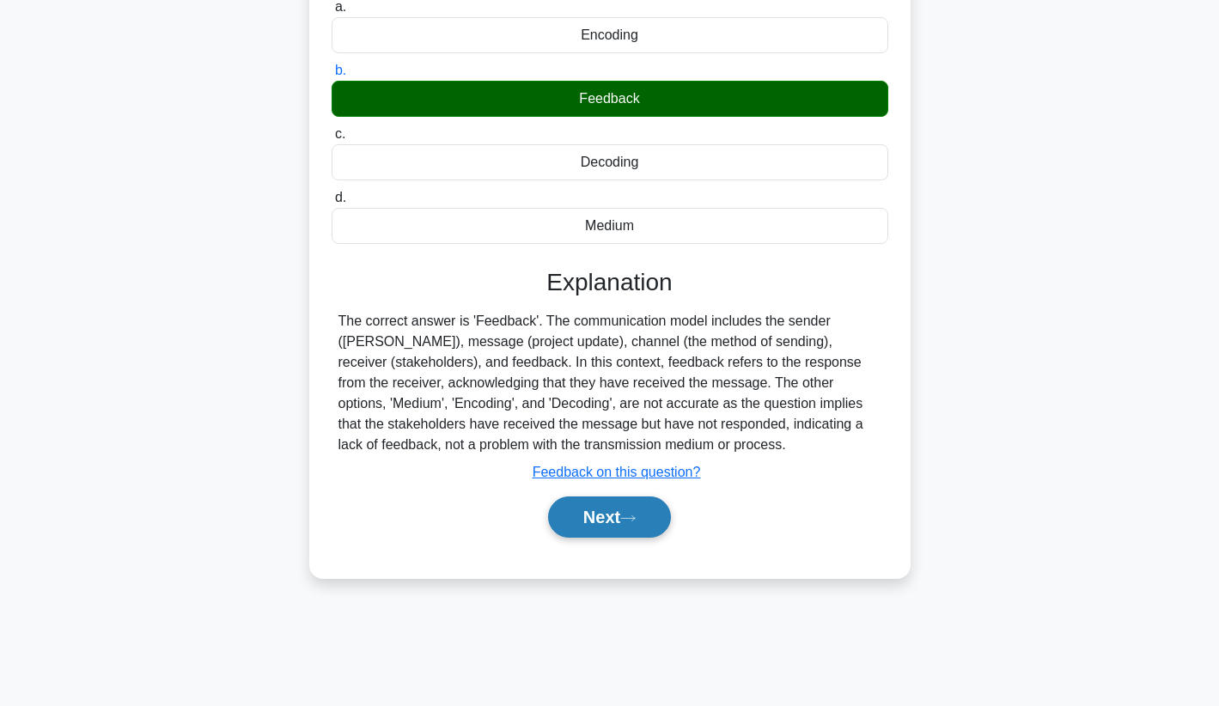
scroll to position [222, 0]
click at [599, 531] on button "Next" at bounding box center [609, 517] width 123 height 41
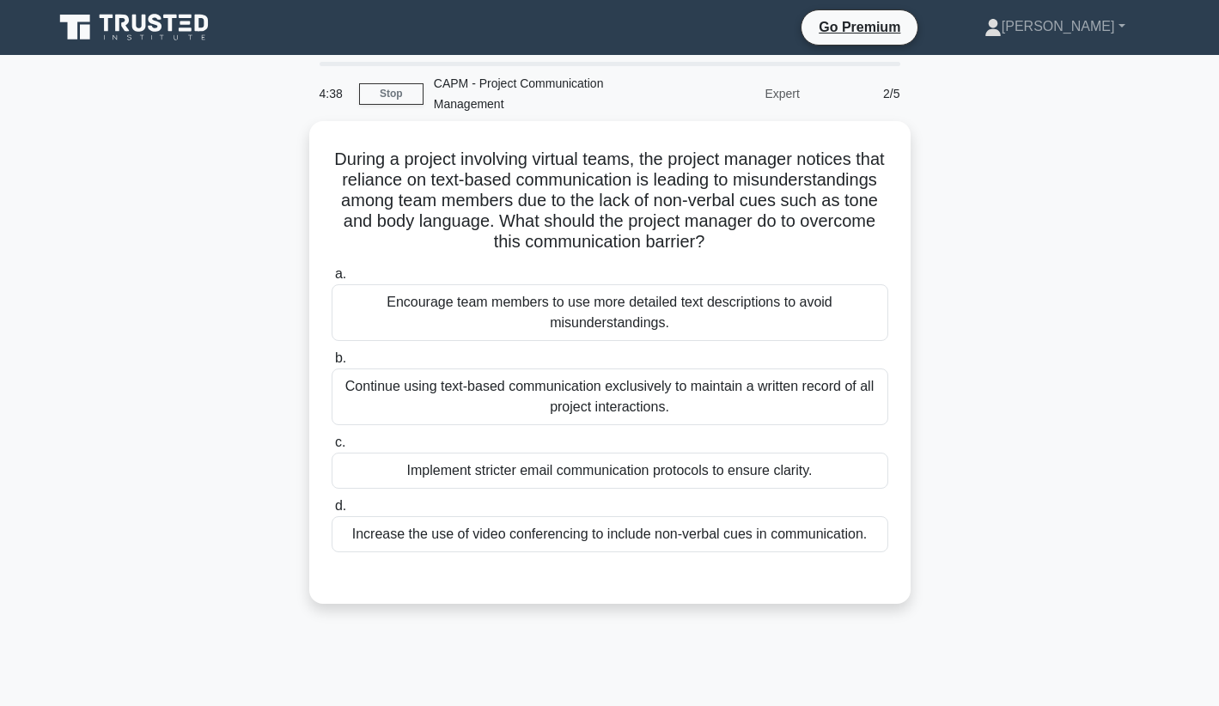
scroll to position [0, 0]
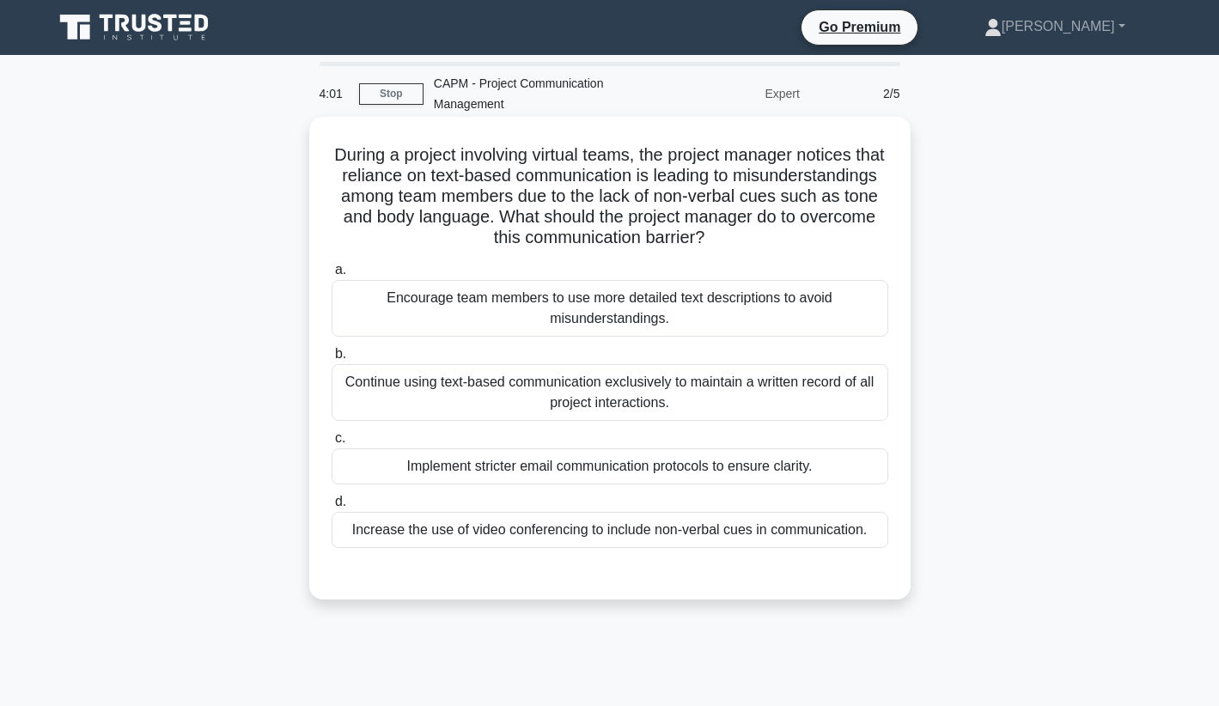
click at [734, 291] on div "Encourage team members to use more detailed text descriptions to avoid misunder…" at bounding box center [610, 308] width 557 height 57
click at [332, 276] on input "a. Encourage team members to use more detailed text descriptions to avoid misun…" at bounding box center [332, 270] width 0 height 11
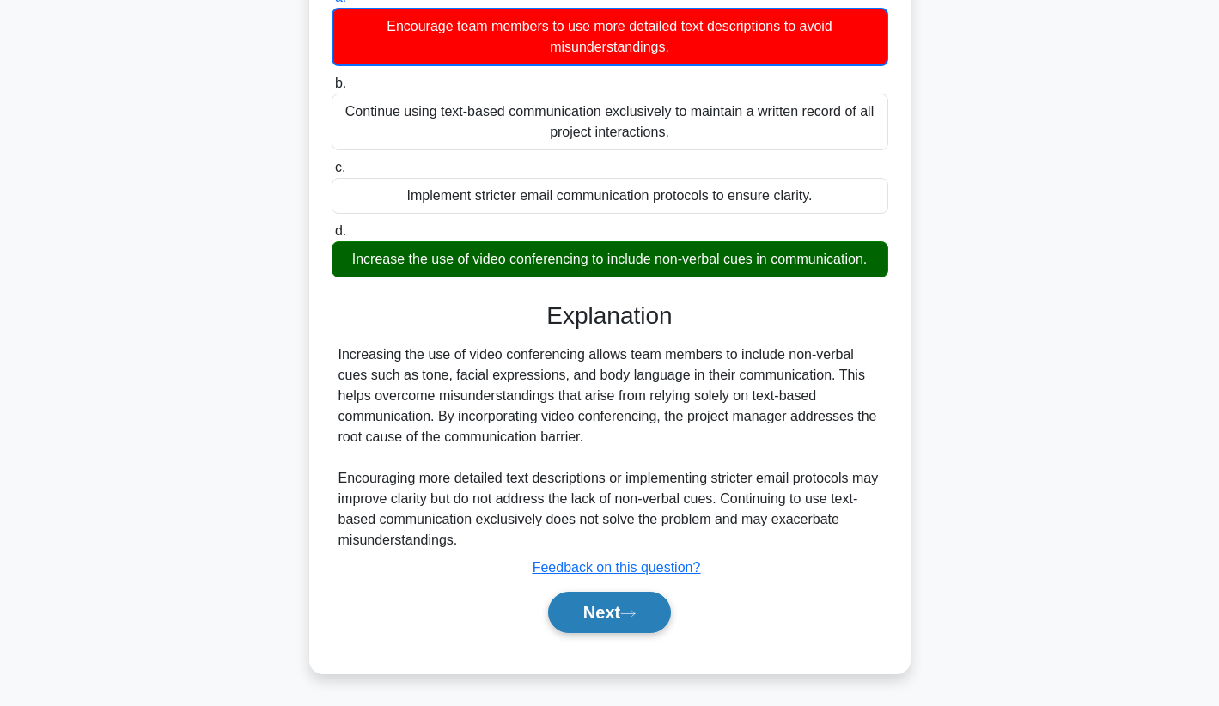
click at [633, 600] on button "Next" at bounding box center [609, 612] width 123 height 41
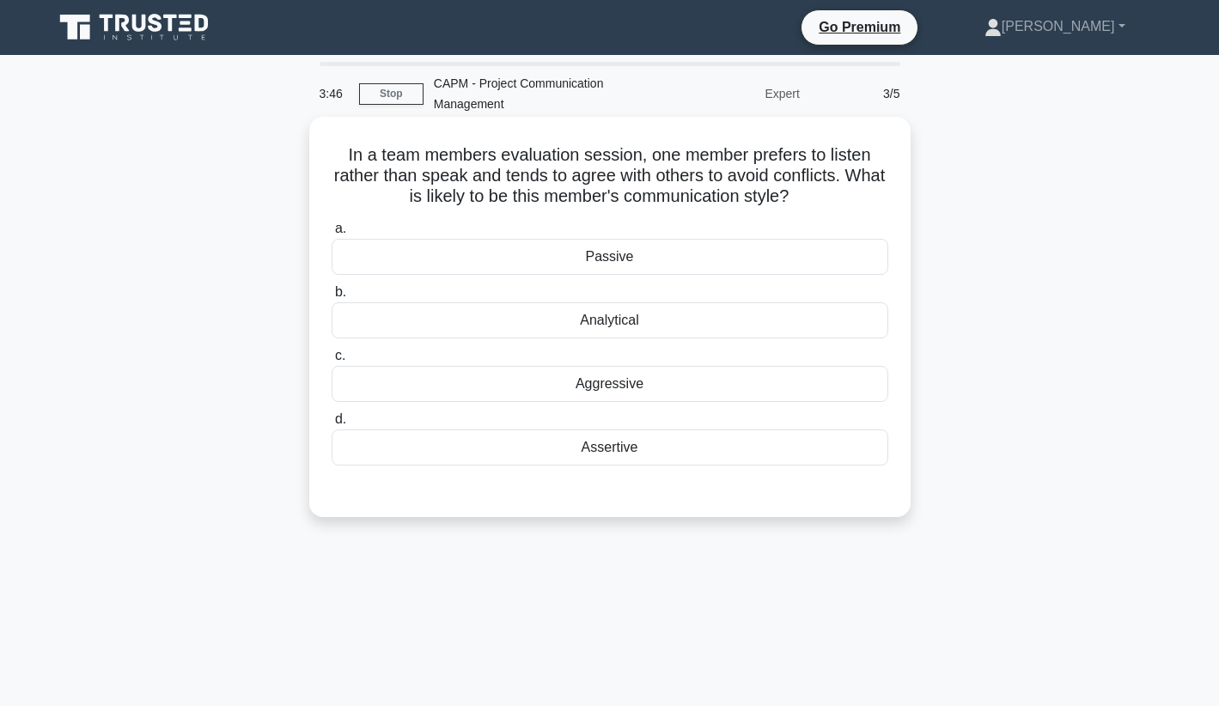
click at [733, 327] on div "Analytical" at bounding box center [610, 320] width 557 height 36
click at [332, 298] on input "b. Analytical" at bounding box center [332, 292] width 0 height 11
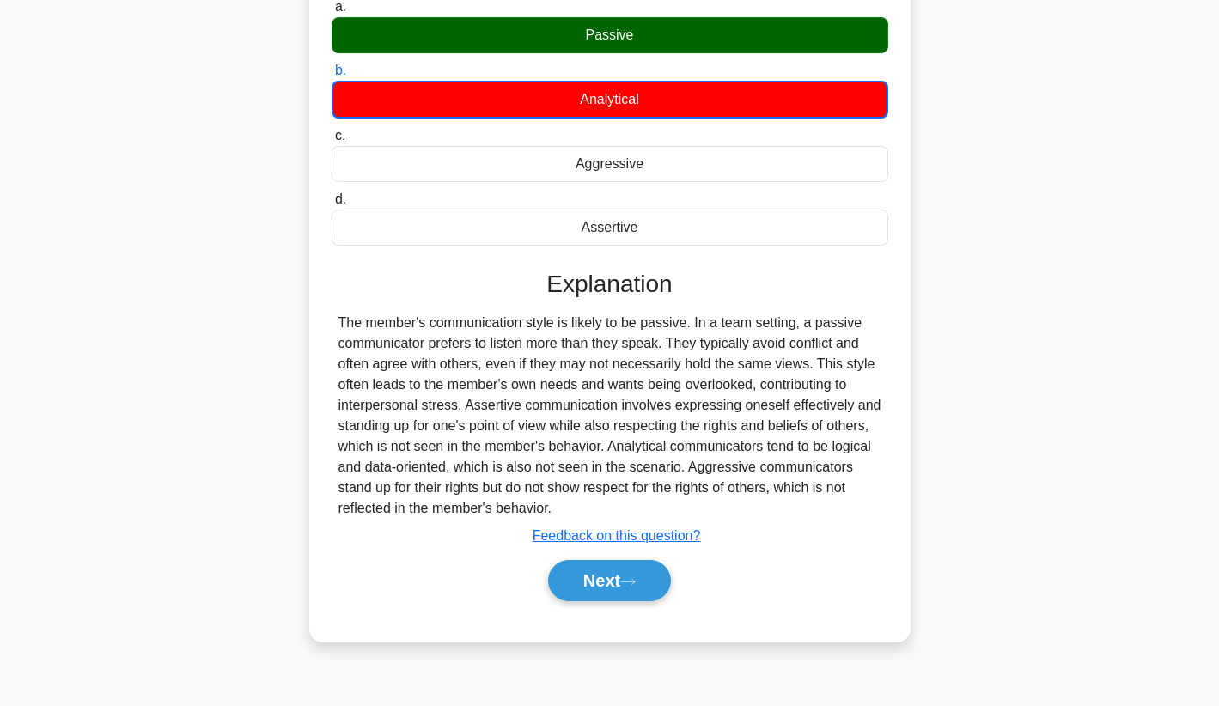
scroll to position [222, 0]
click at [619, 576] on button "Next" at bounding box center [609, 580] width 123 height 41
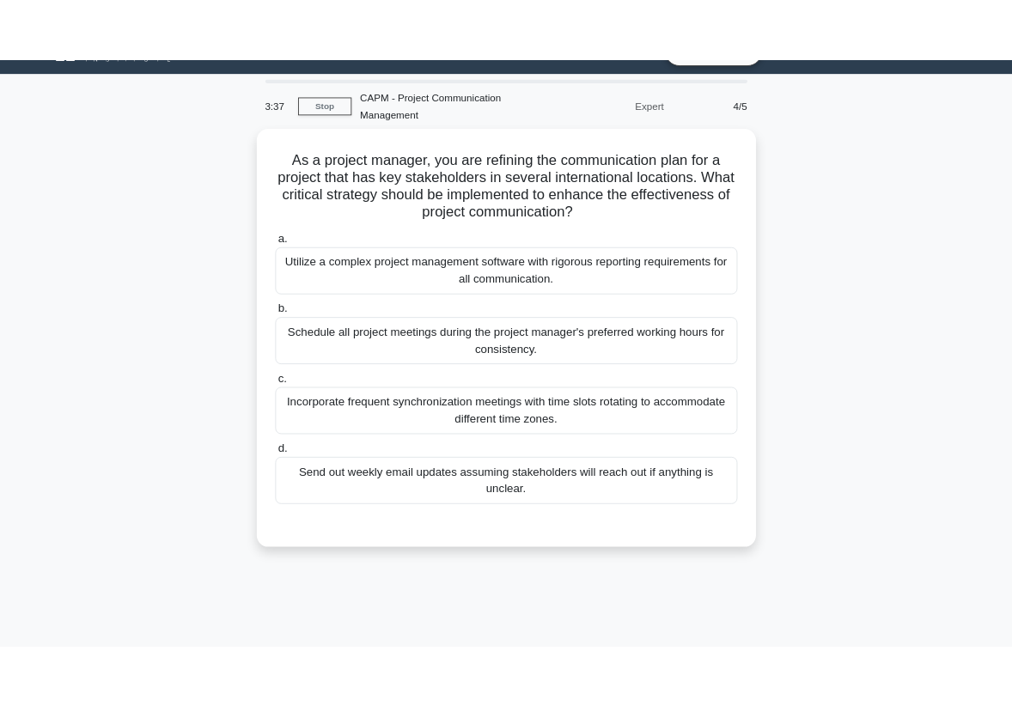
scroll to position [7, 0]
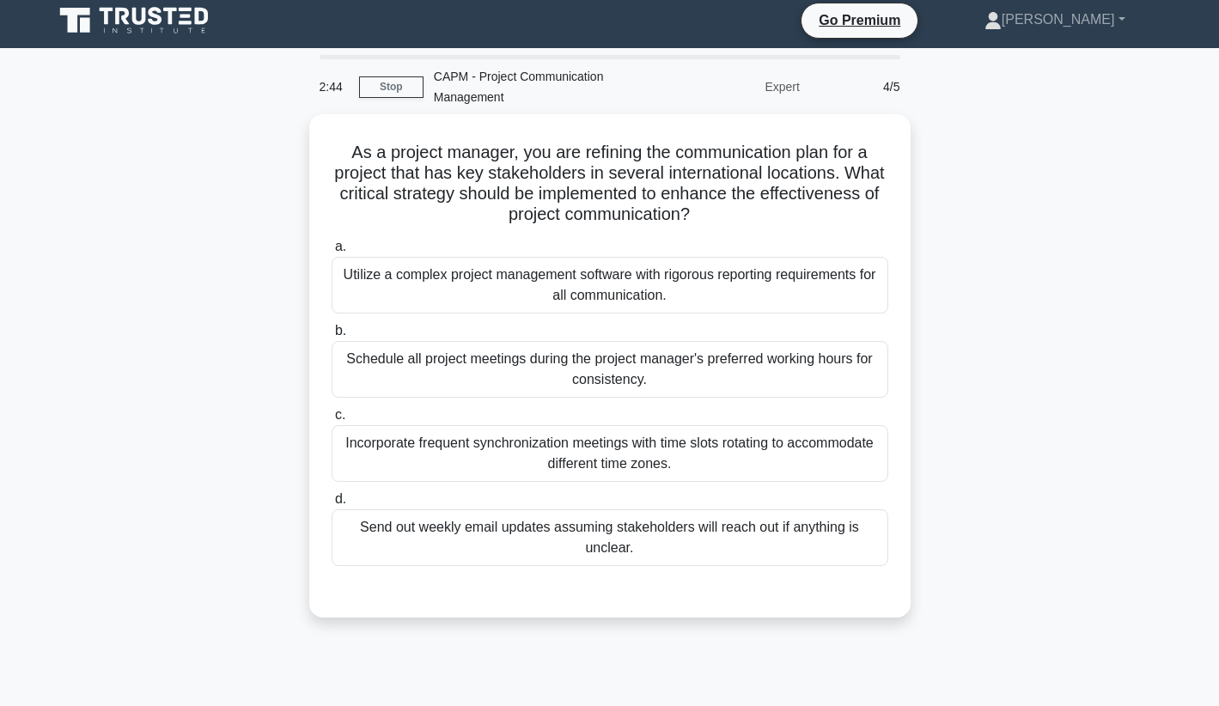
click at [976, 193] on div "As a project manager, you are refining the communication plan for a project tha…" at bounding box center [610, 376] width 1134 height 524
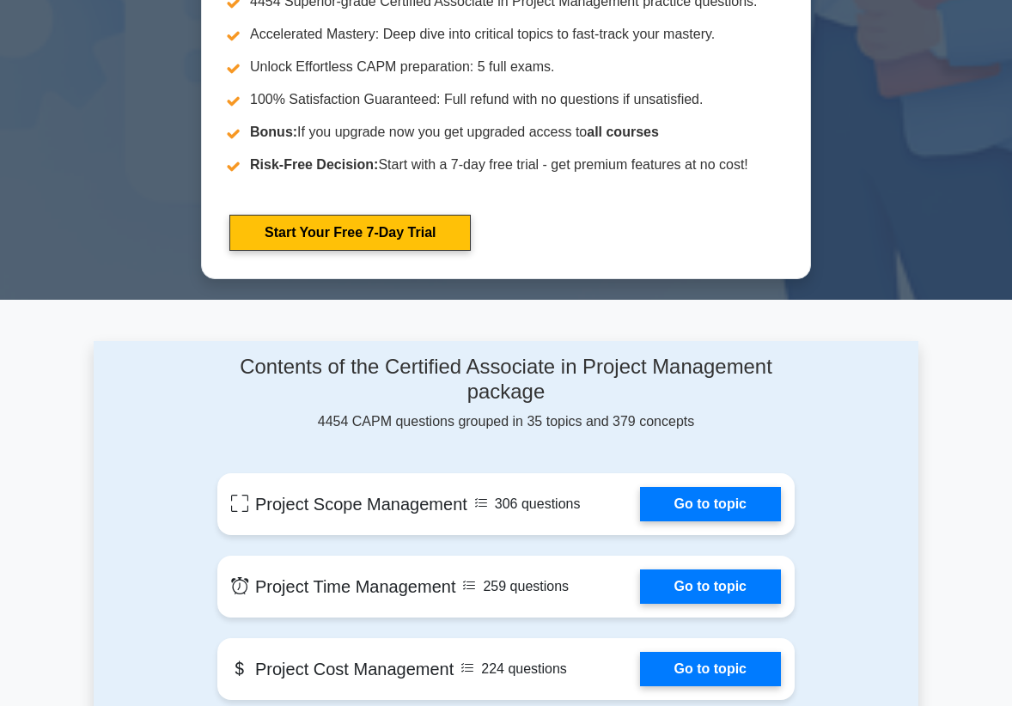
scroll to position [1334, 0]
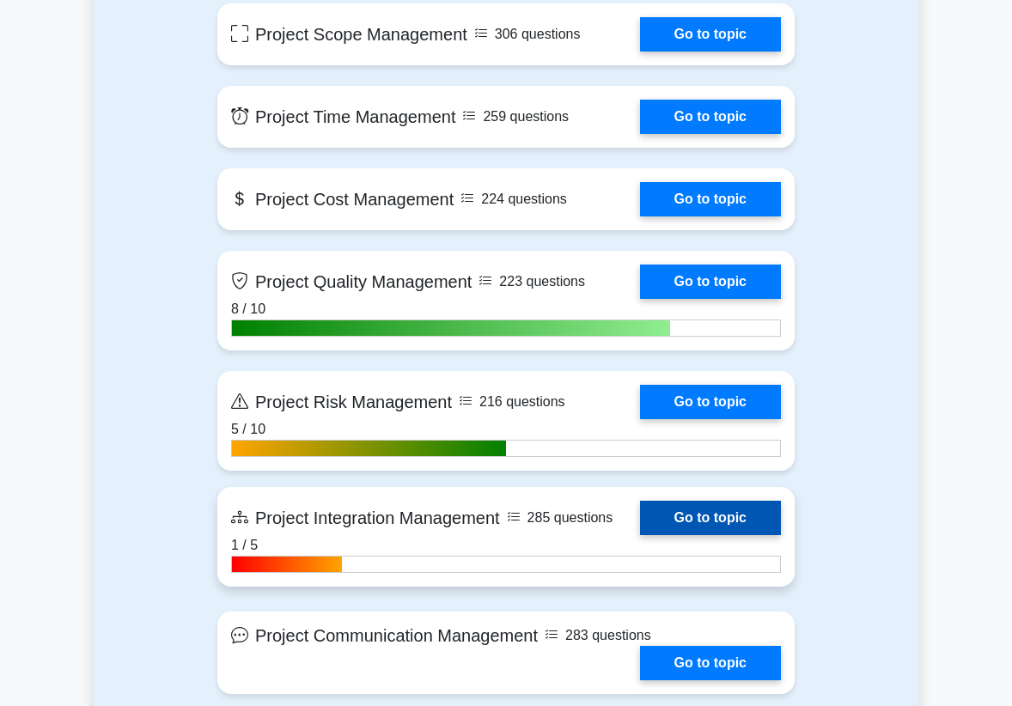
click at [640, 523] on link "Go to topic" at bounding box center [710, 518] width 141 height 34
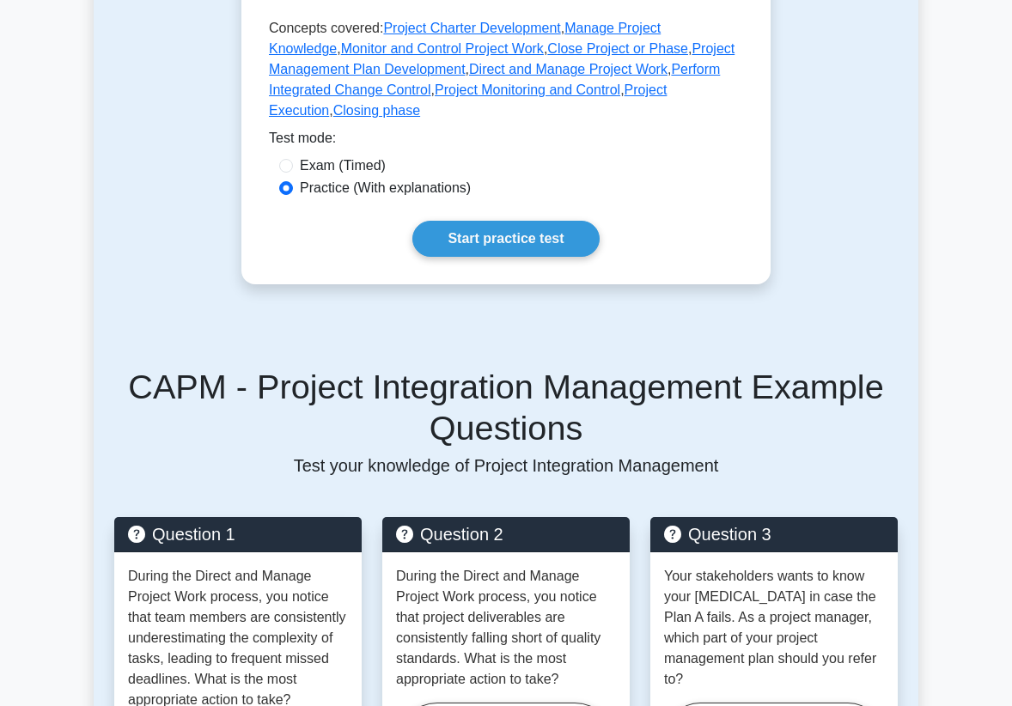
scroll to position [672, 0]
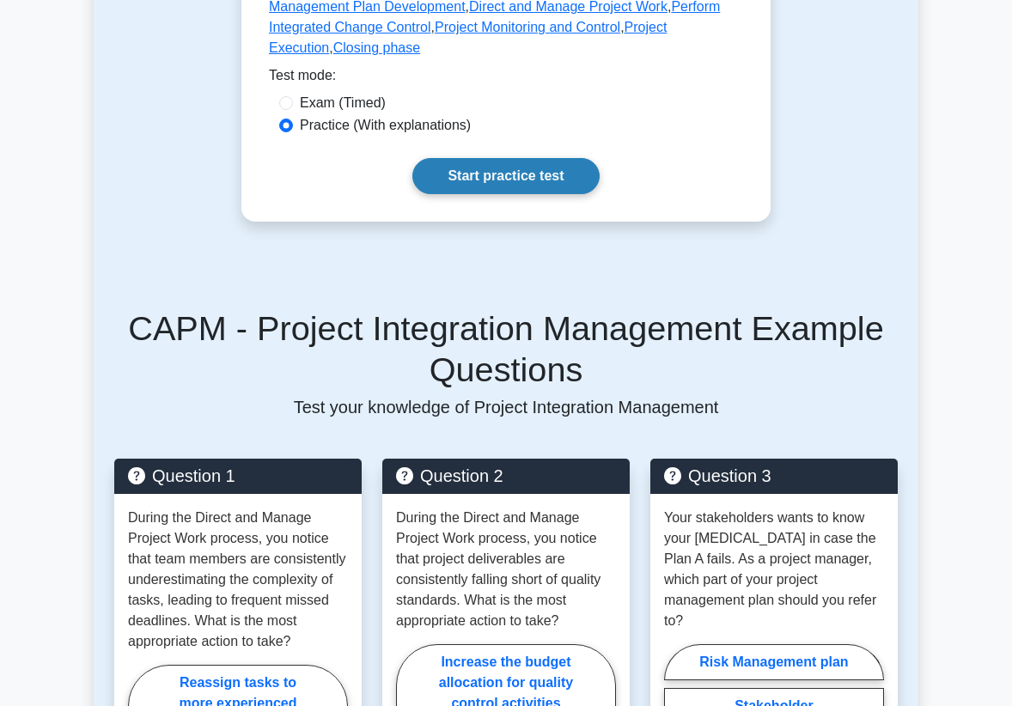
click at [546, 189] on link "Start practice test" at bounding box center [505, 176] width 186 height 36
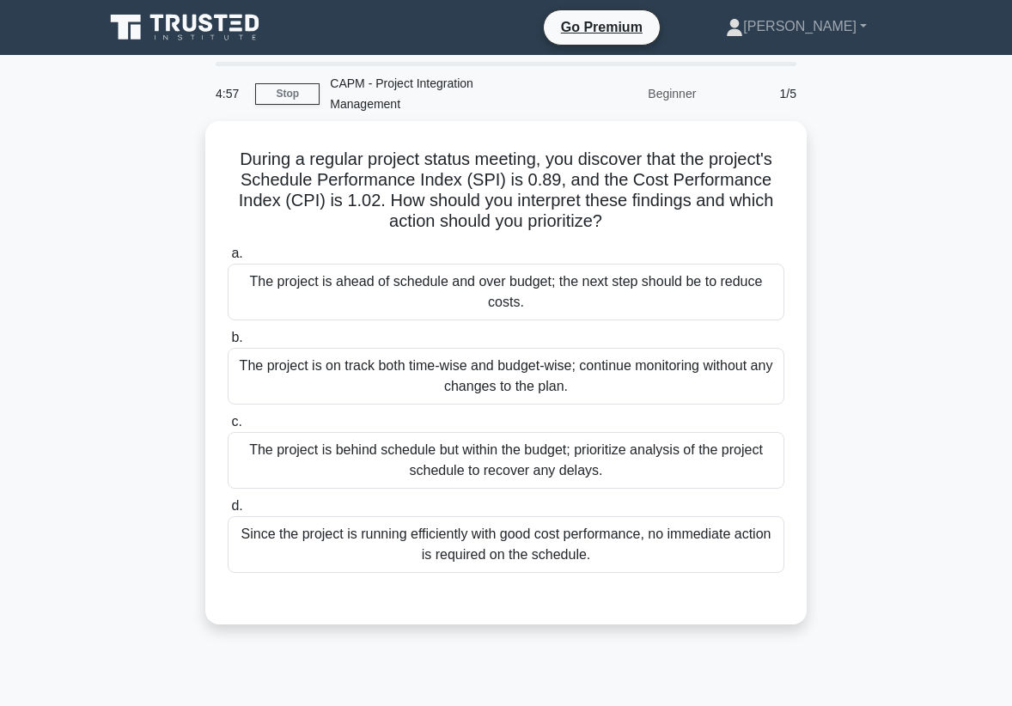
click at [39, 100] on main "4:57 Stop CAPM - Project Integration Management Beginner 1/5 During a regular p…" at bounding box center [506, 491] width 1012 height 873
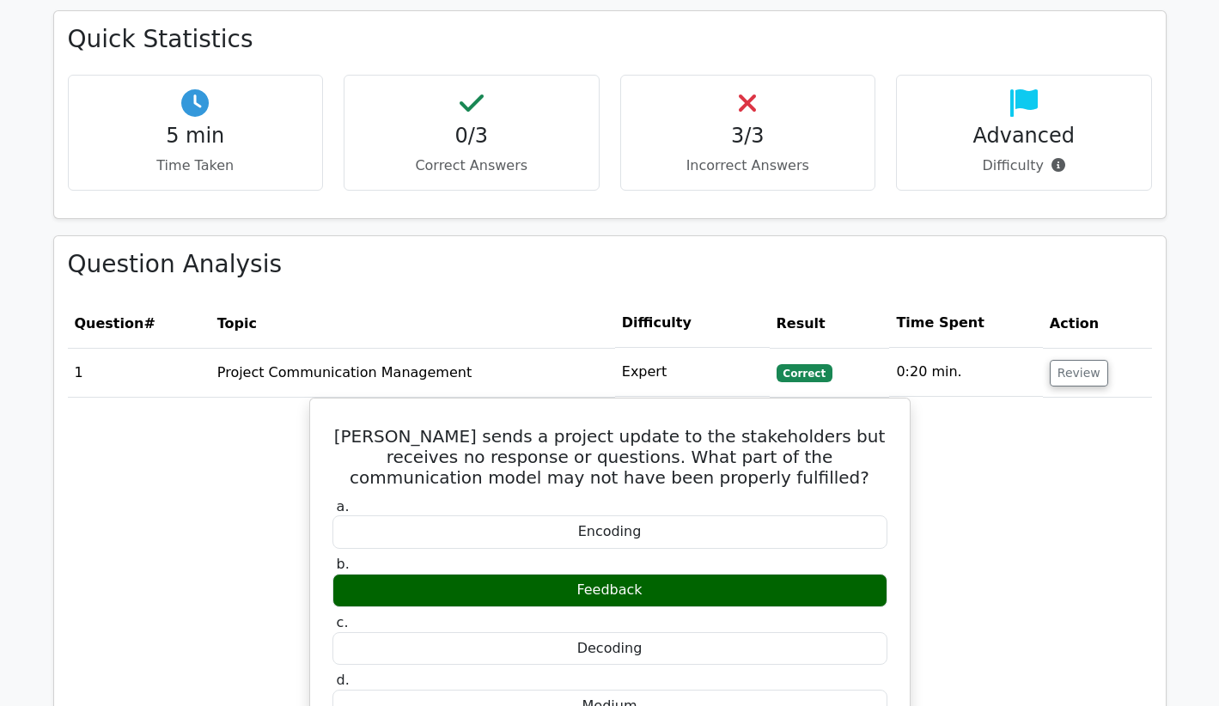
scroll to position [1056, 0]
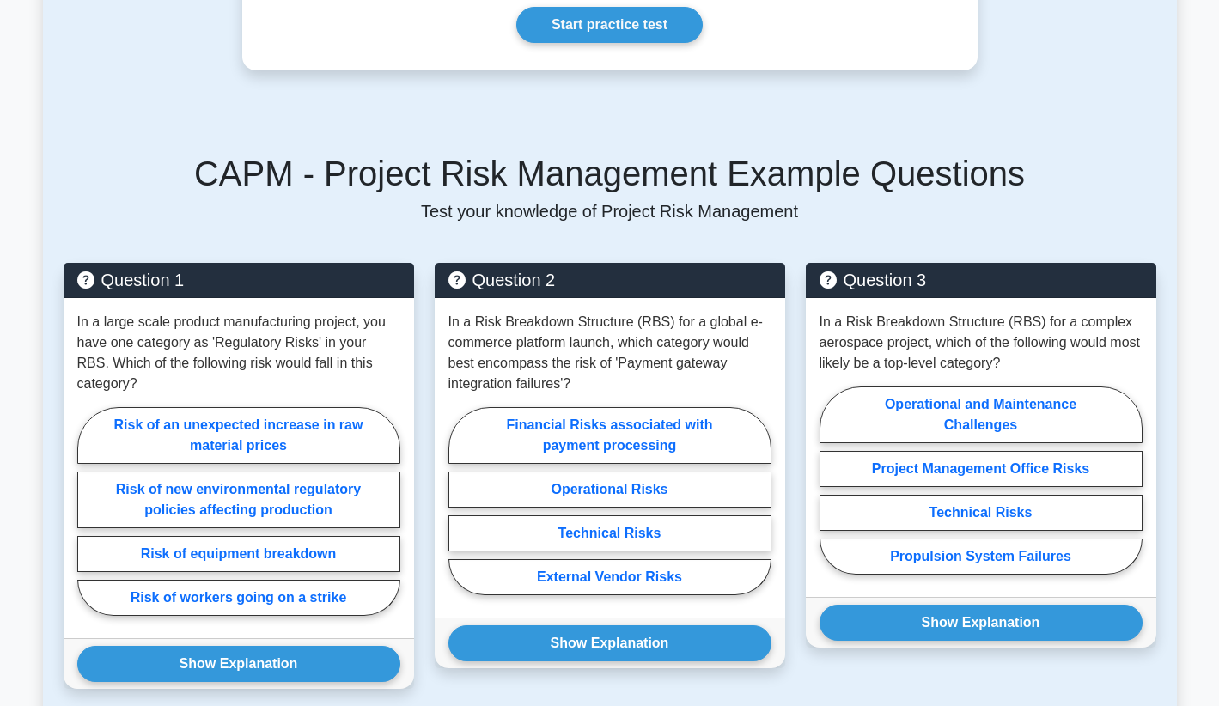
scroll to position [700, 0]
